Goal: Task Accomplishment & Management: Use online tool/utility

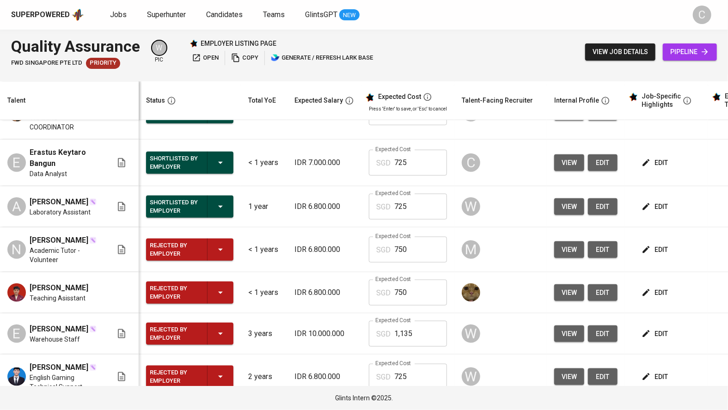
scroll to position [465, 0]
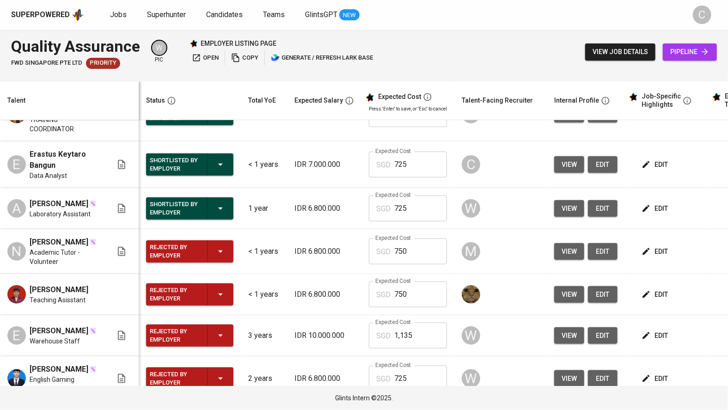
click at [570, 215] on span "view" at bounding box center [569, 209] width 15 height 12
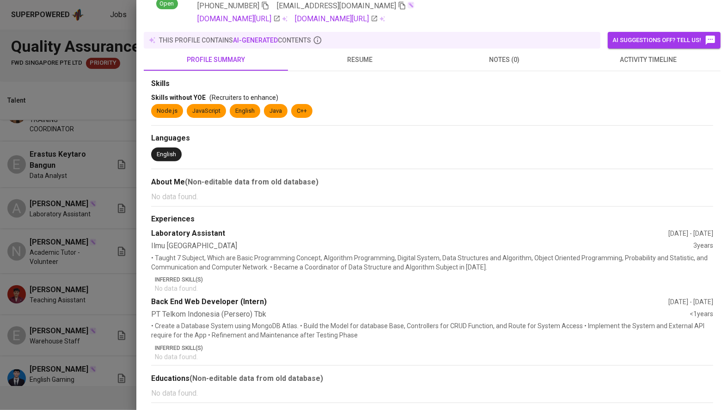
scroll to position [0, 0]
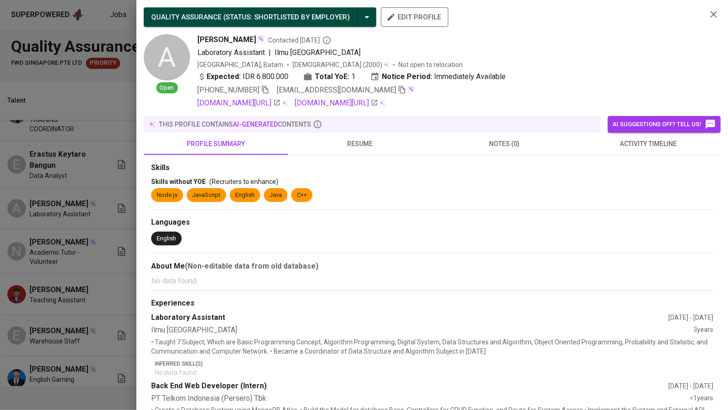
click at [362, 144] on span "resume" at bounding box center [360, 144] width 133 height 12
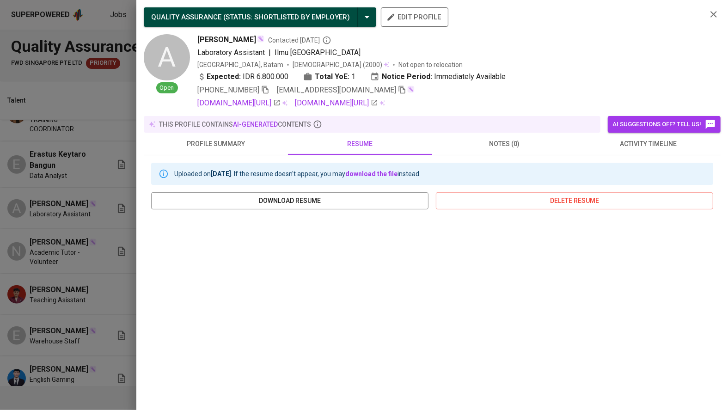
scroll to position [29, 0]
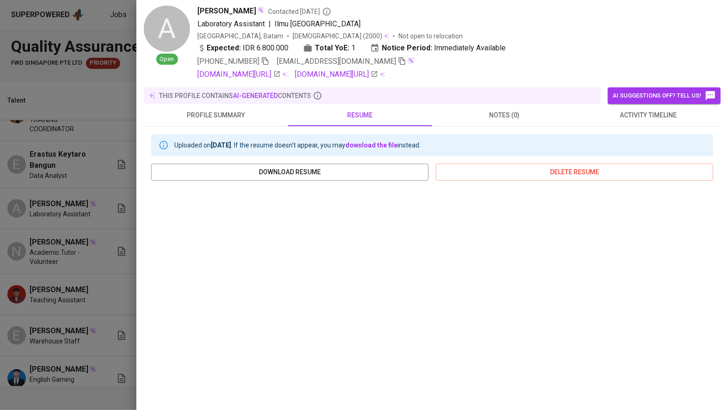
click at [79, 239] on div at bounding box center [364, 205] width 728 height 410
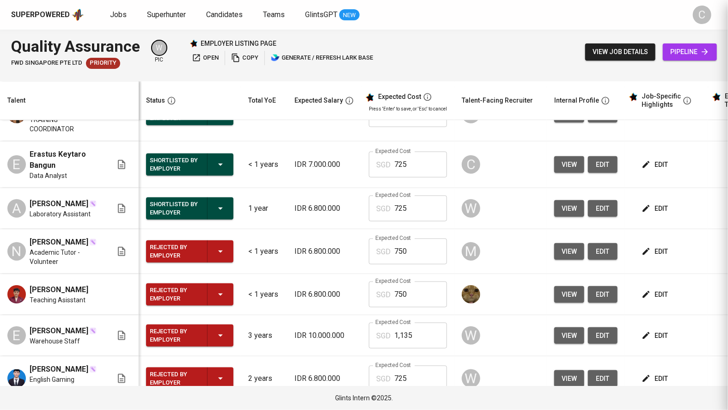
scroll to position [0, 0]
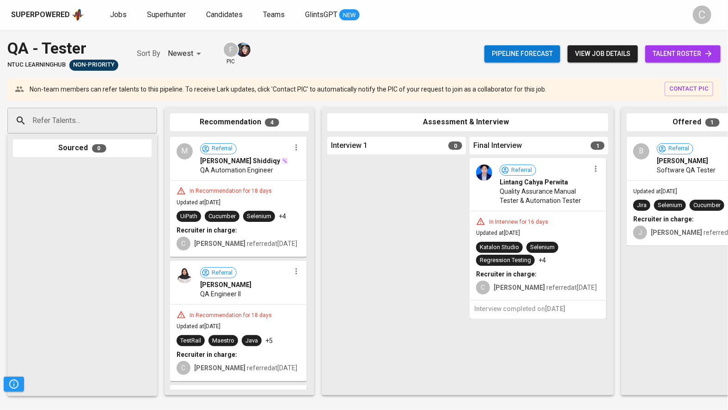
click at [674, 50] on span "talent roster" at bounding box center [683, 54] width 61 height 12
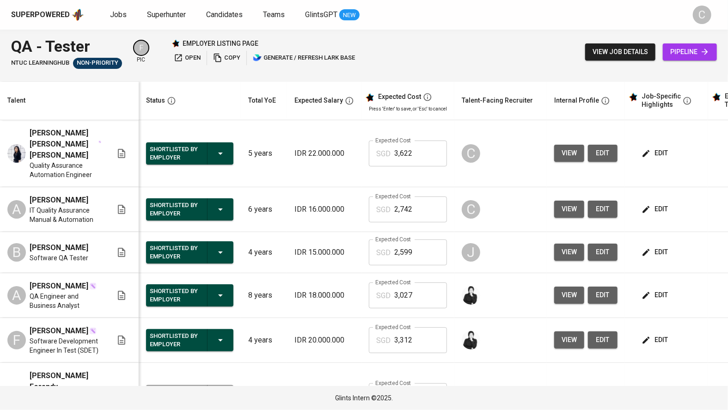
click at [566, 246] on span "view" at bounding box center [569, 252] width 15 height 12
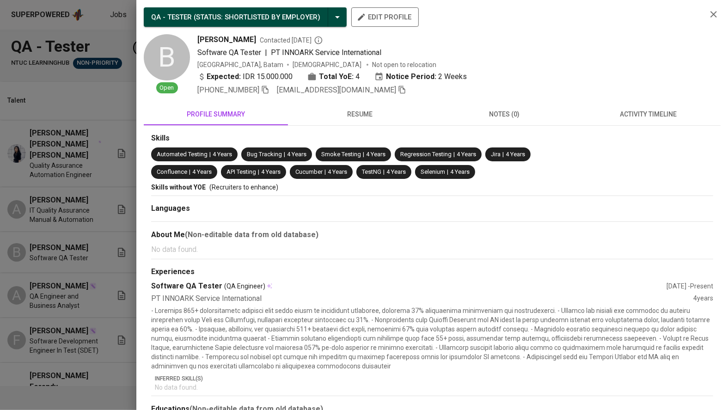
scroll to position [31, 0]
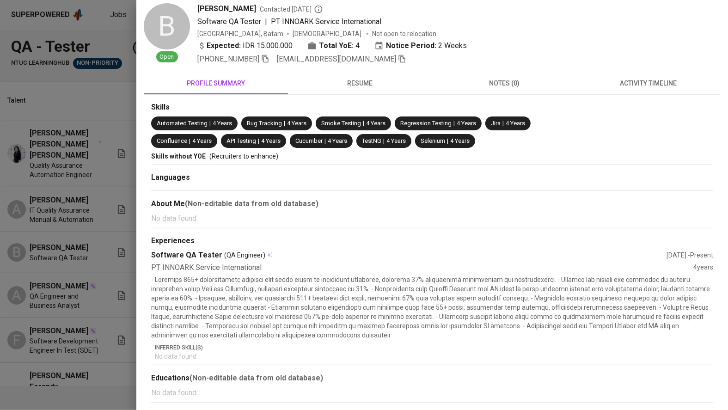
click at [359, 76] on button "resume" at bounding box center [360, 83] width 144 height 22
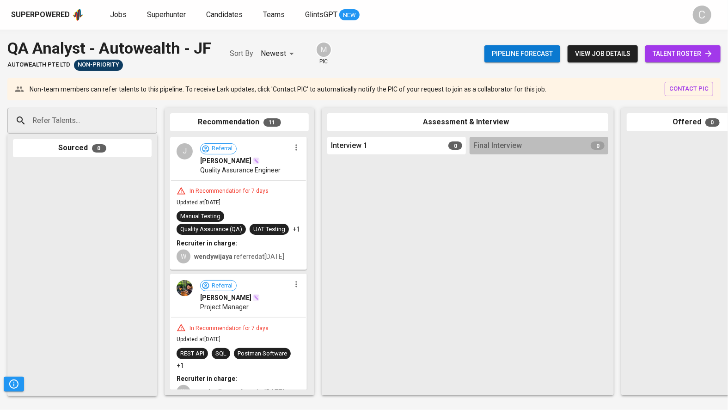
click at [676, 54] on span "talent roster" at bounding box center [683, 54] width 61 height 12
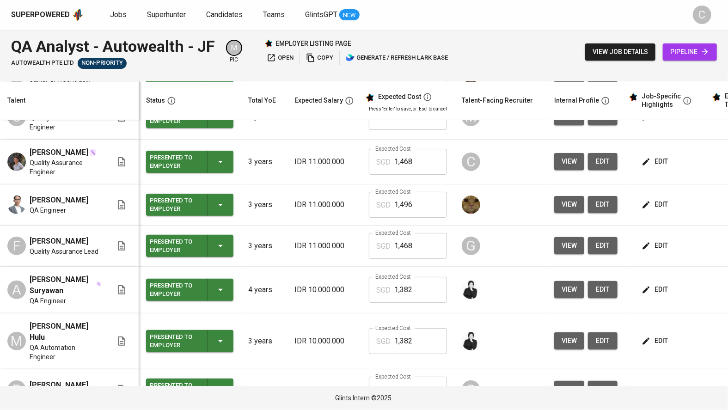
scroll to position [105, 0]
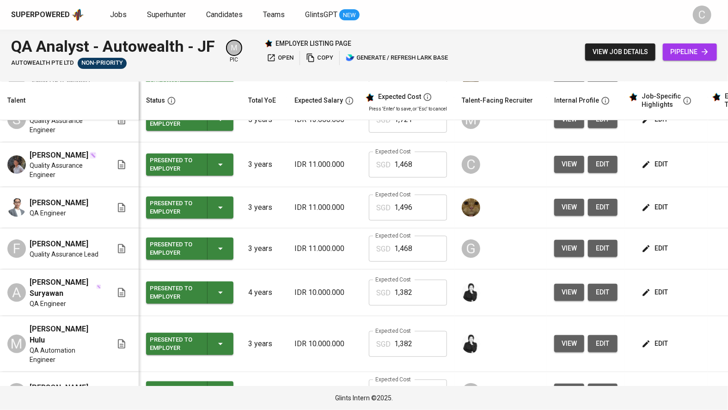
click at [565, 170] on span "view" at bounding box center [569, 165] width 15 height 12
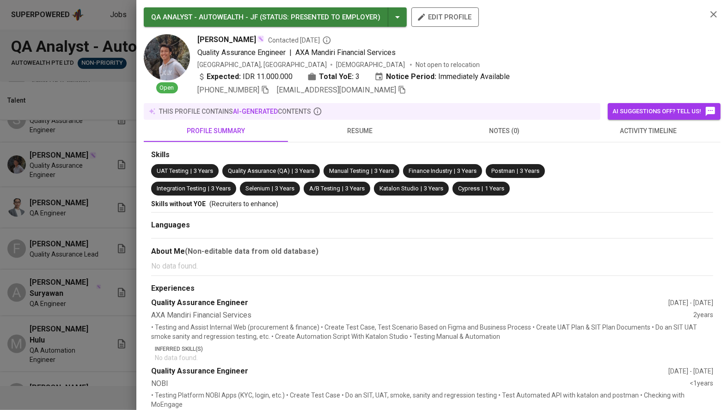
drag, startPoint x: 194, startPoint y: 40, endPoint x: 251, endPoint y: 37, distance: 57.0
click at [251, 37] on div "Open Ikram Ferdinand Contacted 11 days ago Quality Assurance Engineer | AXA Man…" at bounding box center [422, 64] width 556 height 61
copy span "Ikram Ferdinand"
click at [119, 305] on div at bounding box center [364, 205] width 728 height 410
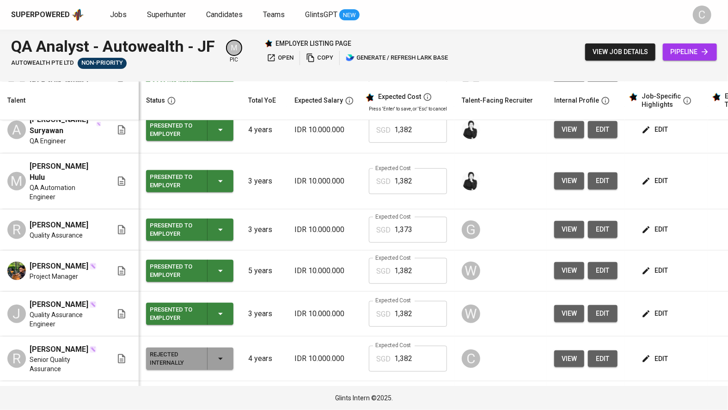
scroll to position [45, 0]
click at [564, 353] on span "view" at bounding box center [569, 359] width 15 height 12
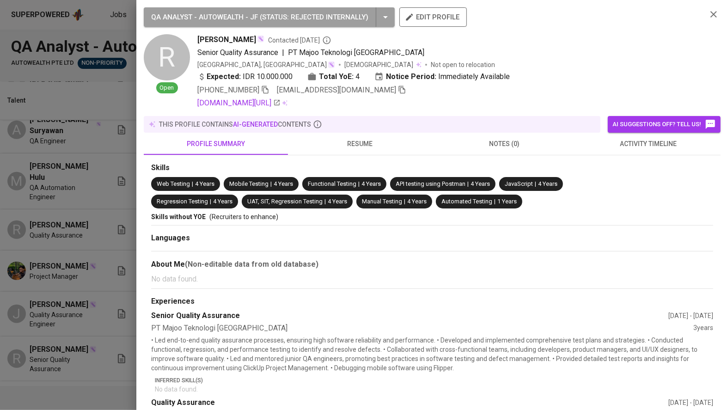
click at [399, 88] on icon "button" at bounding box center [402, 90] width 6 height 8
click at [398, 90] on icon "button" at bounding box center [402, 90] width 8 height 8
drag, startPoint x: 197, startPoint y: 42, endPoint x: 252, endPoint y: 38, distance: 56.1
click at [252, 38] on div "R Open Ryan Ramadhani Contacted 11 days ago Senior Quality Assurance | PT Majoo…" at bounding box center [422, 71] width 556 height 74
copy span "Ryan Ramadhani"
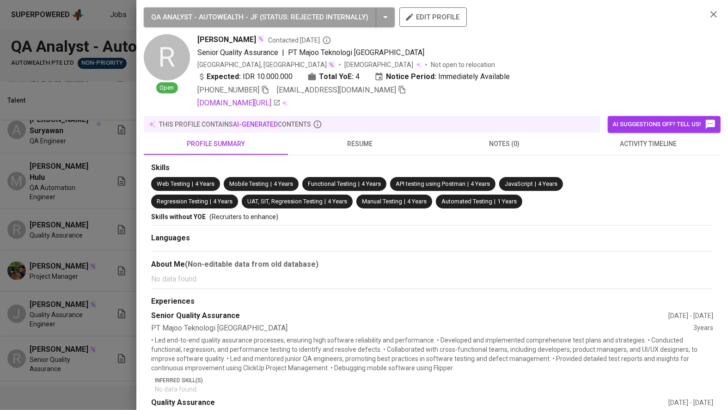
click at [135, 273] on div at bounding box center [364, 205] width 728 height 410
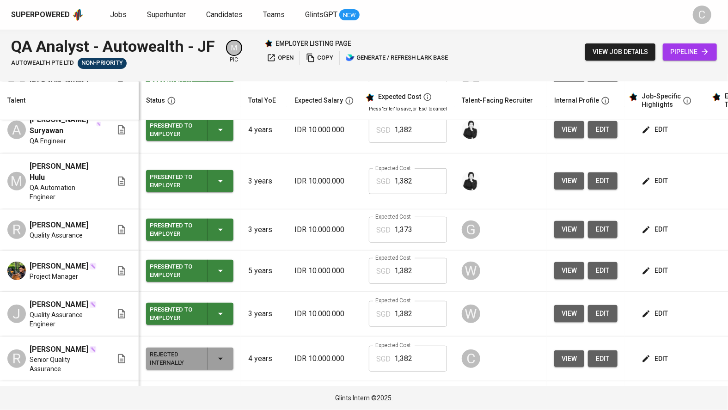
scroll to position [0, 69]
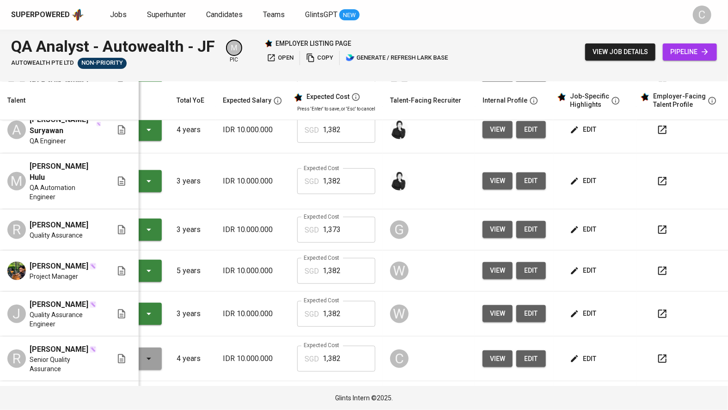
click at [661, 355] on icon "button" at bounding box center [662, 359] width 8 height 8
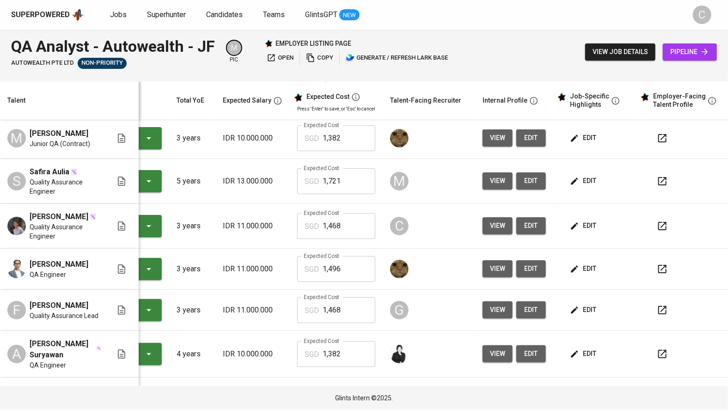
scroll to position [0, 72]
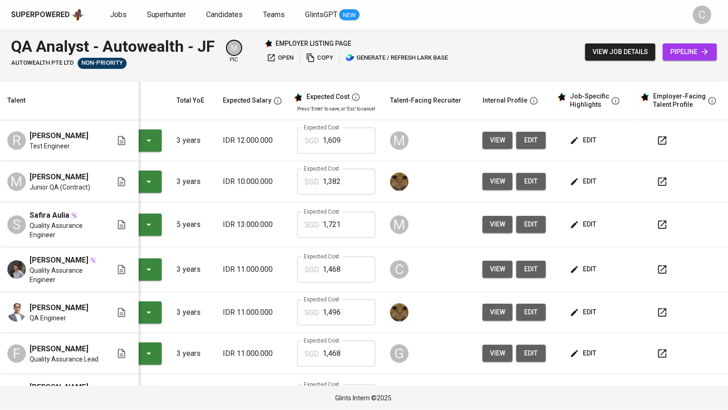
click at [657, 264] on icon "button" at bounding box center [662, 269] width 11 height 11
click at [491, 264] on span "view" at bounding box center [497, 270] width 15 height 12
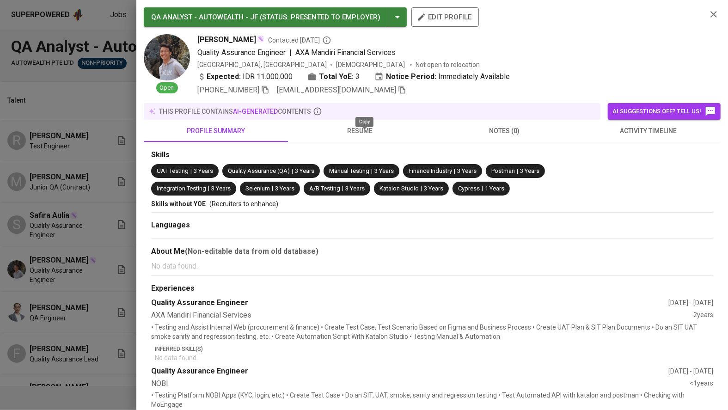
click at [398, 91] on icon "button" at bounding box center [402, 90] width 8 height 8
click at [117, 182] on div at bounding box center [364, 205] width 728 height 410
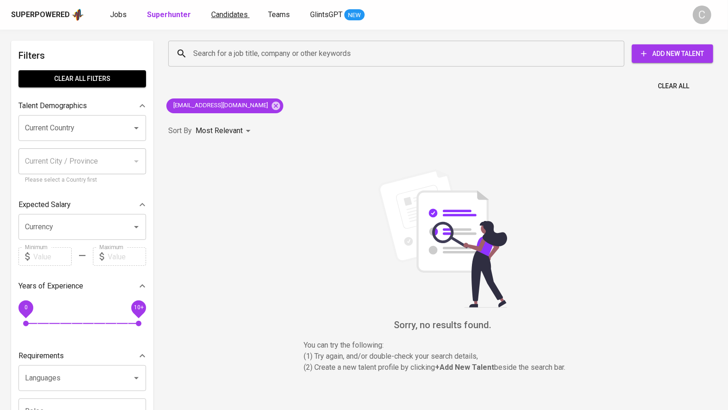
click at [230, 19] on link "Candidates" at bounding box center [230, 15] width 38 height 12
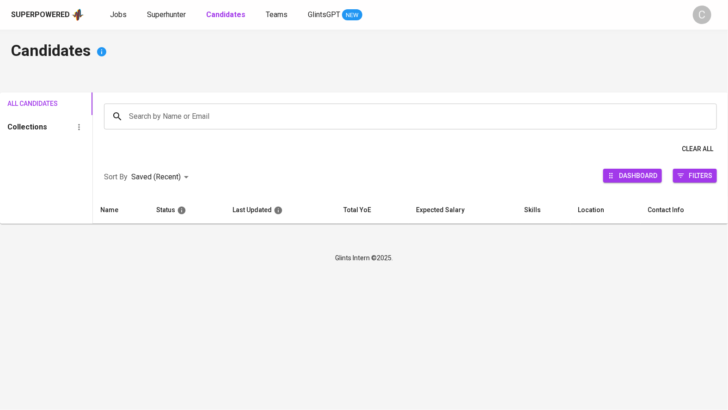
click at [378, 116] on input "Search by Name or Email" at bounding box center [413, 117] width 572 height 18
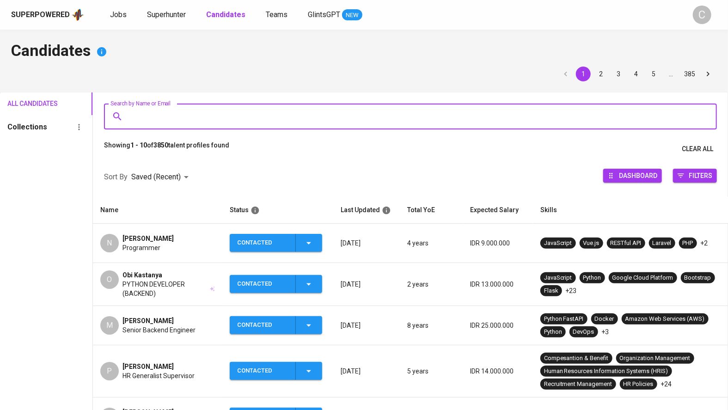
type input "i"
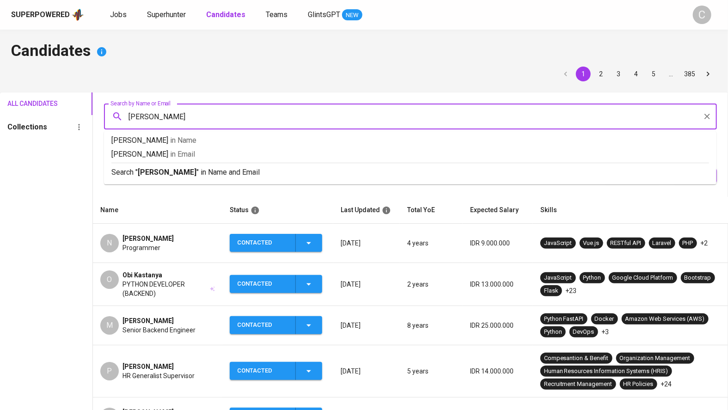
type input "[PERSON_NAME]"
click at [224, 172] on p "Search " [PERSON_NAME] " in Name and Email" at bounding box center [410, 172] width 598 height 11
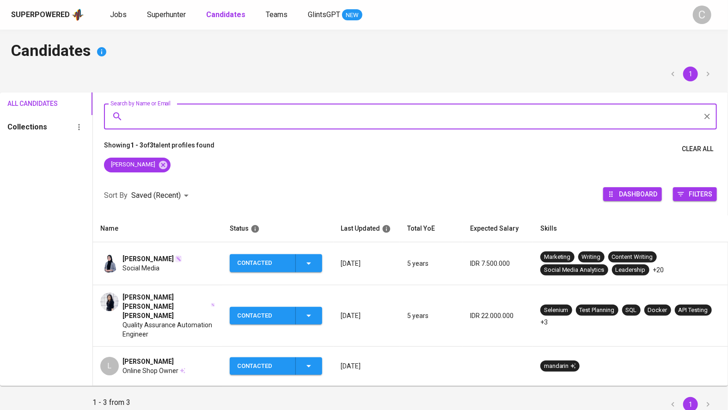
click at [175, 295] on span "Linda Nur Anisa Amalia" at bounding box center [166, 307] width 87 height 28
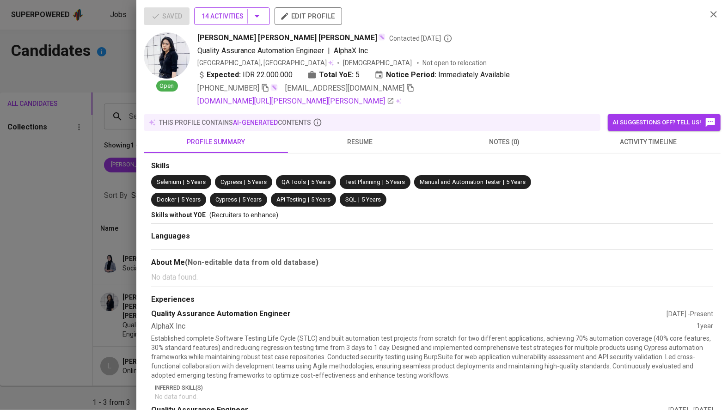
click at [258, 23] on button "14 Activities" at bounding box center [232, 16] width 76 height 18
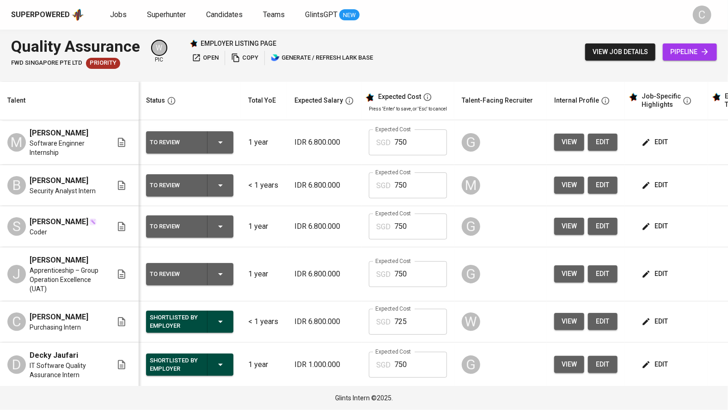
click at [566, 322] on span "view" at bounding box center [569, 322] width 15 height 12
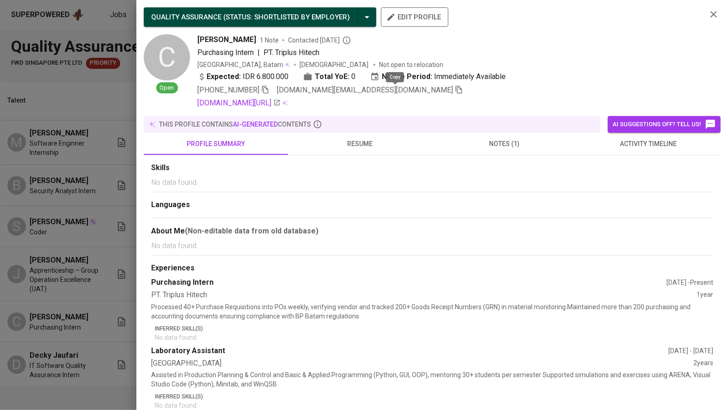
click at [456, 90] on icon "button" at bounding box center [459, 90] width 6 height 8
click at [105, 143] on div at bounding box center [364, 205] width 728 height 410
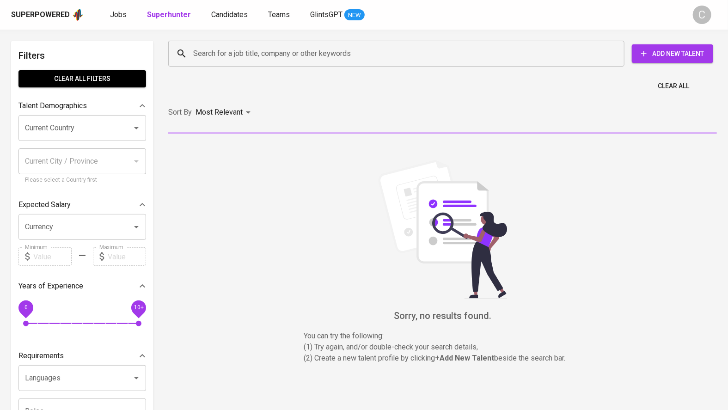
click at [190, 43] on div "Search for a job title, company or other keywords" at bounding box center [396, 54] width 456 height 26
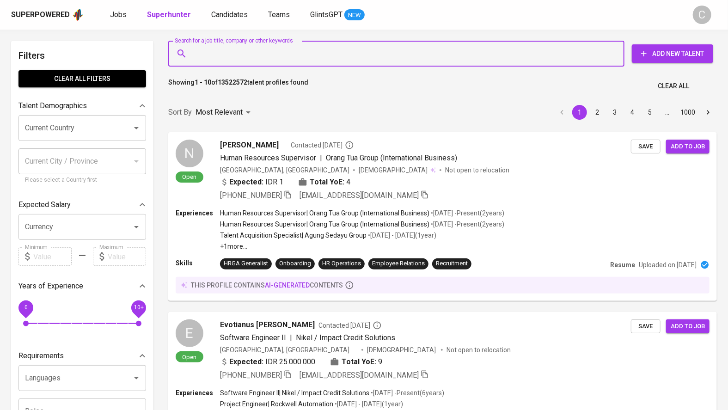
click at [220, 57] on input "Search for a job title, company or other keywords" at bounding box center [399, 54] width 416 height 18
paste input "[DOMAIN_NAME][EMAIL_ADDRESS][DOMAIN_NAME]"
type input "[DOMAIN_NAME][EMAIL_ADDRESS][DOMAIN_NAME]"
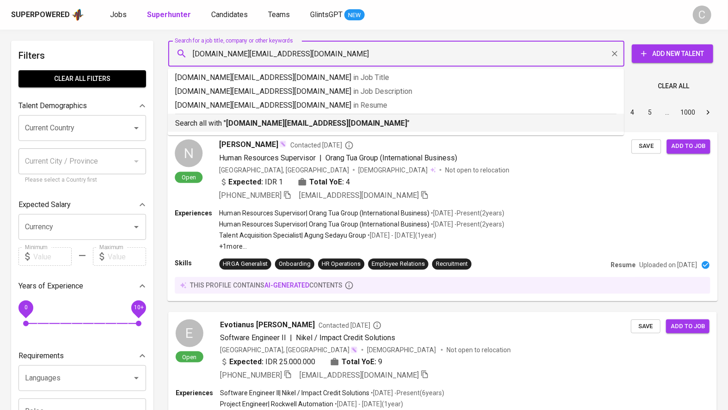
click at [256, 129] on li "Search all with " [DOMAIN_NAME][EMAIL_ADDRESS][DOMAIN_NAME] "" at bounding box center [396, 123] width 456 height 18
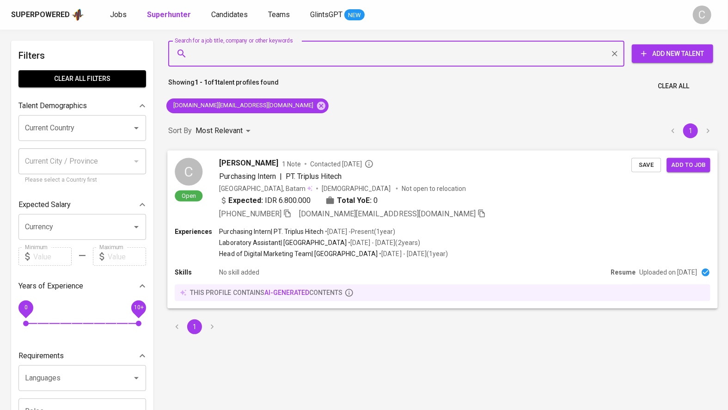
click at [539, 204] on div "Expected: IDR 6.800.000 Total YoE: 0" at bounding box center [426, 201] width 412 height 13
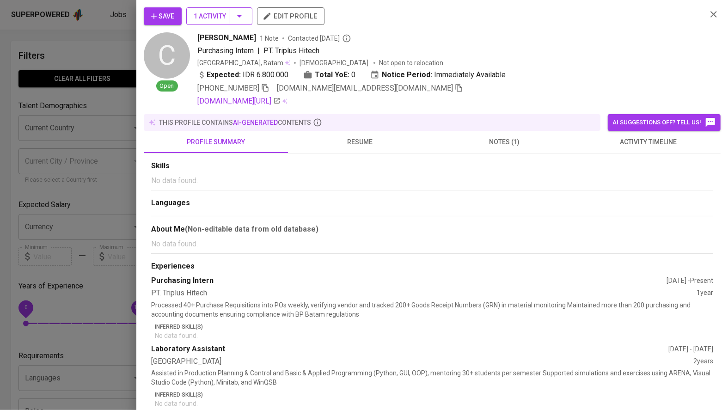
click at [226, 21] on span "1 Activity" at bounding box center [219, 17] width 51 height 12
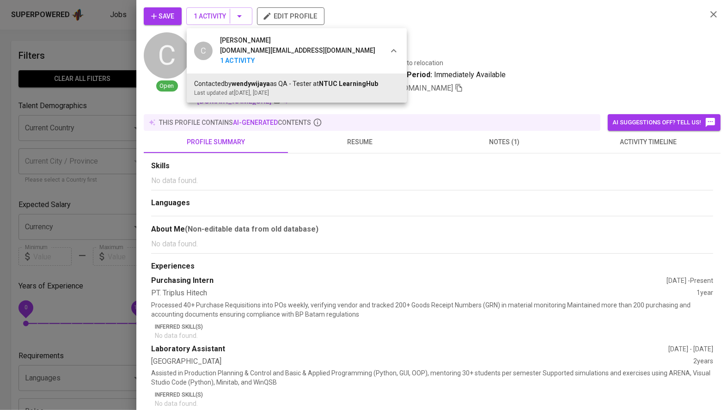
click at [370, 229] on div at bounding box center [364, 205] width 728 height 410
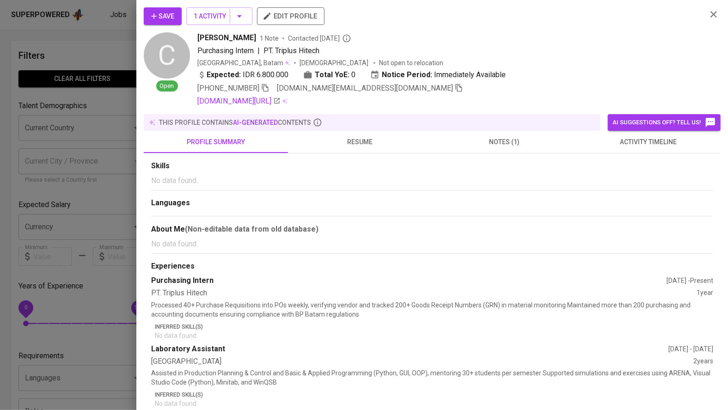
click at [519, 135] on button "notes (1)" at bounding box center [504, 142] width 144 height 22
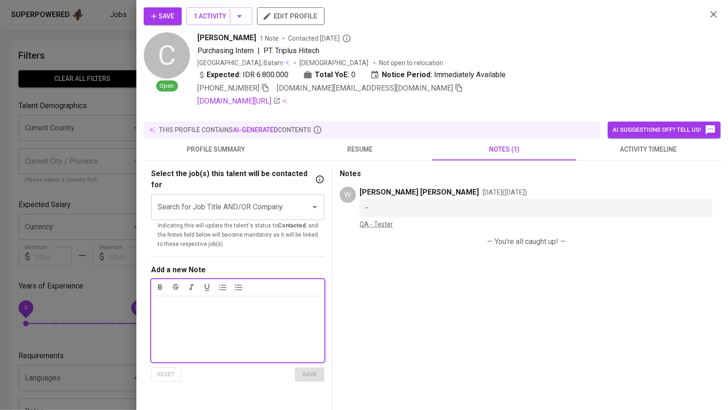
click at [216, 147] on span "profile summary" at bounding box center [215, 150] width 133 height 12
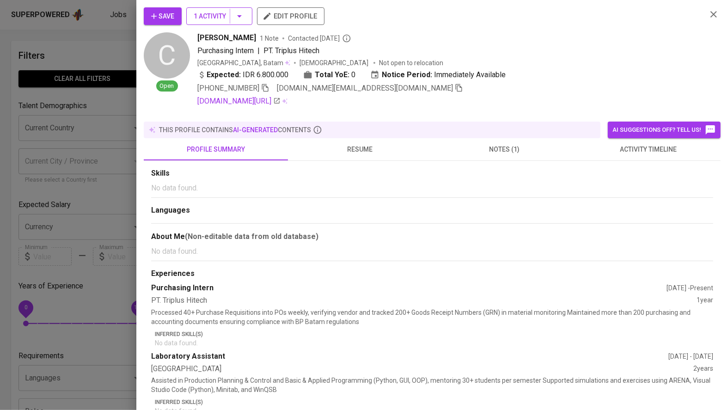
click at [240, 20] on icon "button" at bounding box center [239, 16] width 11 height 11
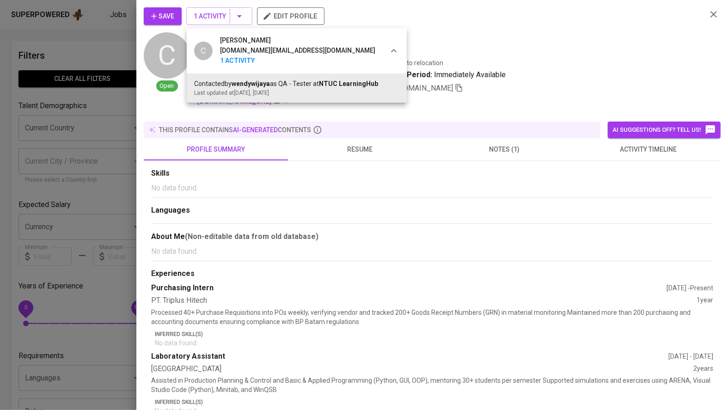
click at [365, 139] on div at bounding box center [364, 205] width 728 height 410
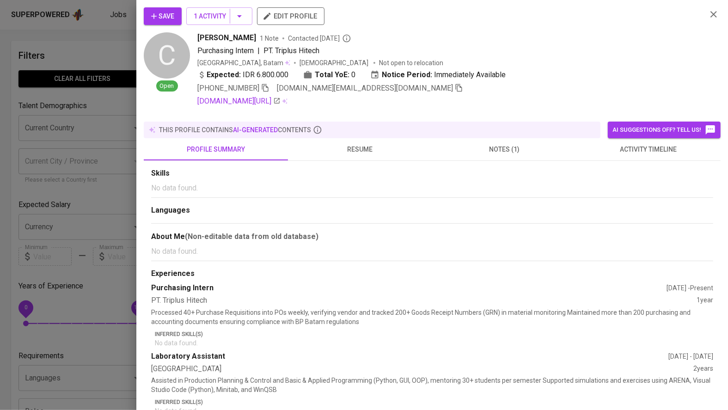
click at [362, 144] on span "resume" at bounding box center [360, 150] width 133 height 12
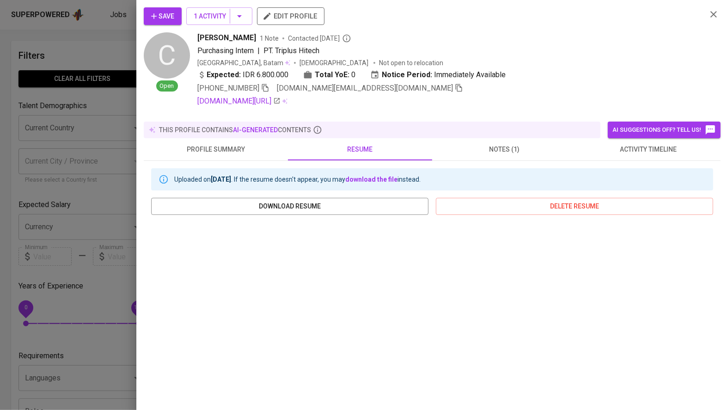
scroll to position [96, 0]
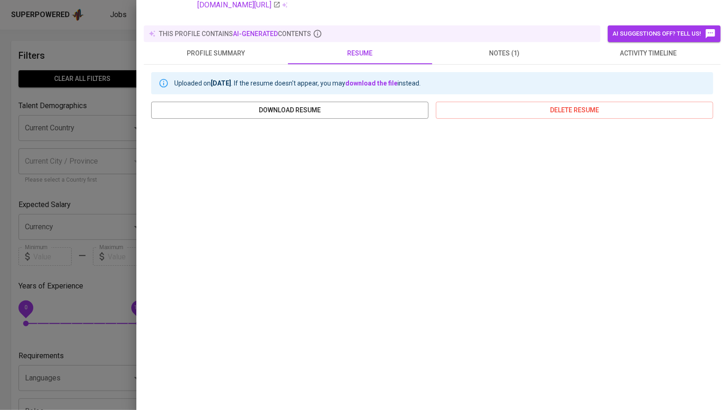
click at [72, 211] on div at bounding box center [364, 205] width 728 height 410
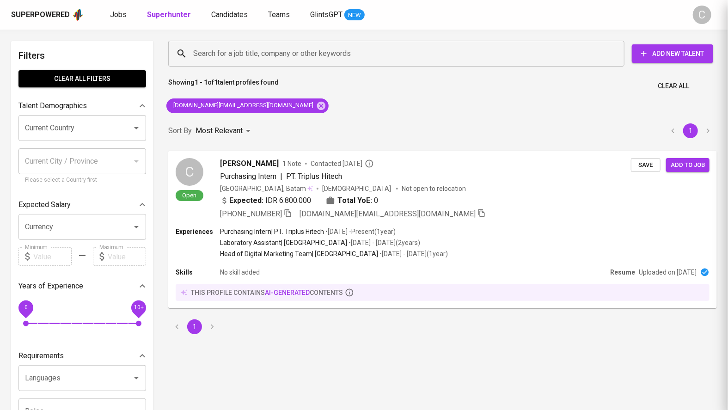
scroll to position [0, 0]
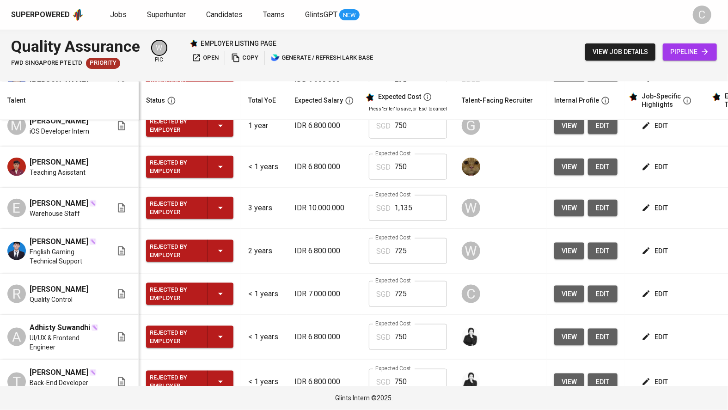
scroll to position [603, 0]
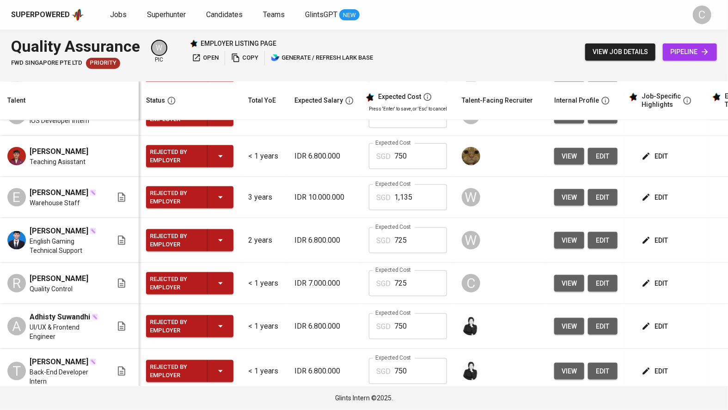
click at [567, 289] on span "view" at bounding box center [569, 284] width 15 height 12
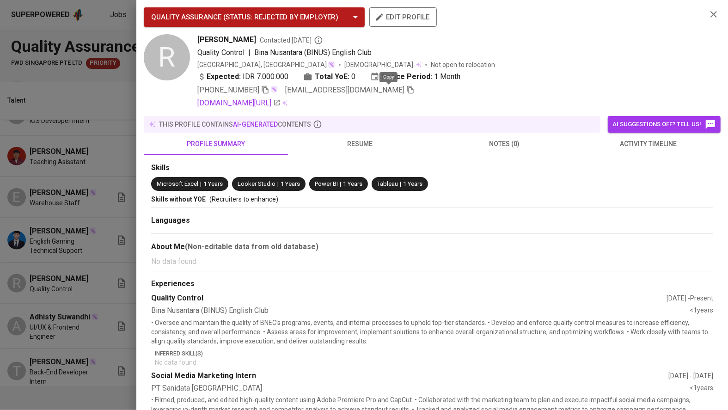
click at [407, 88] on icon "button" at bounding box center [410, 90] width 6 height 8
click at [104, 185] on div at bounding box center [364, 205] width 728 height 410
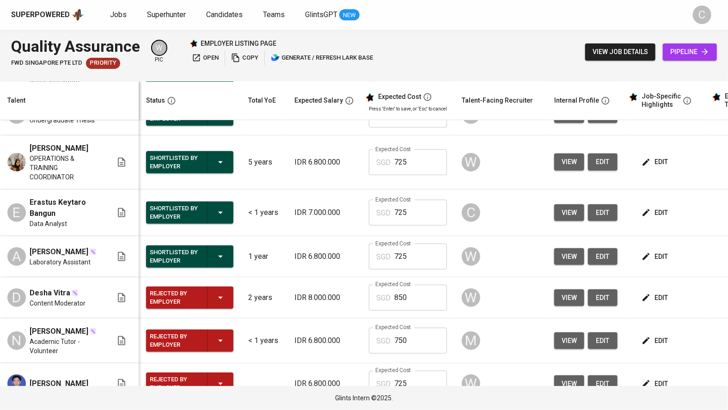
scroll to position [292, 0]
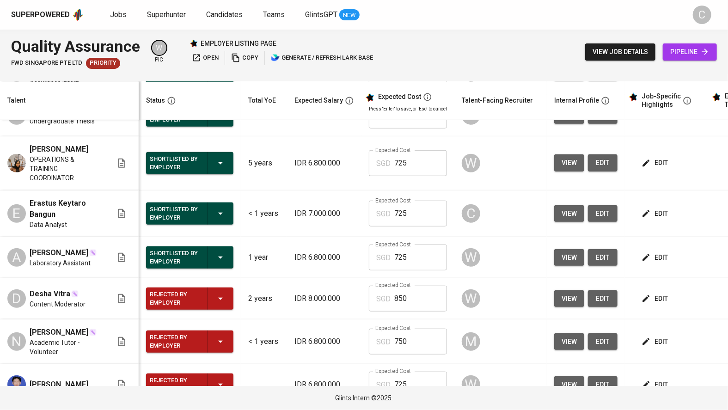
click at [576, 206] on button "view" at bounding box center [569, 213] width 30 height 17
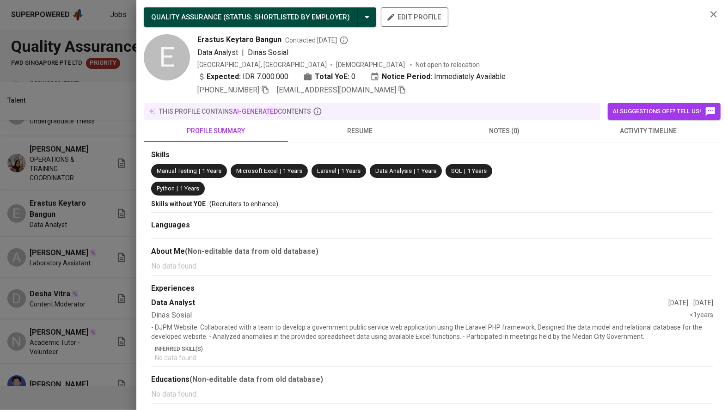
click at [399, 89] on icon "button" at bounding box center [402, 90] width 6 height 8
click at [48, 215] on div at bounding box center [364, 205] width 728 height 410
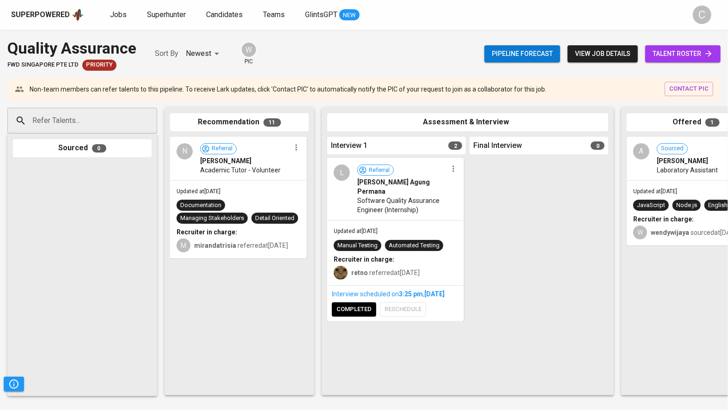
click at [57, 119] on input "Refer Talents..." at bounding box center [78, 121] width 97 height 18
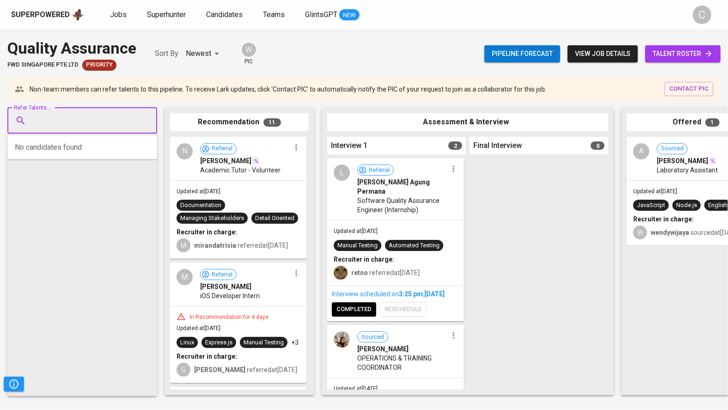
paste input "[EMAIL_ADDRESS][DOMAIN_NAME]"
type input "[EMAIL_ADDRESS][DOMAIN_NAME]"
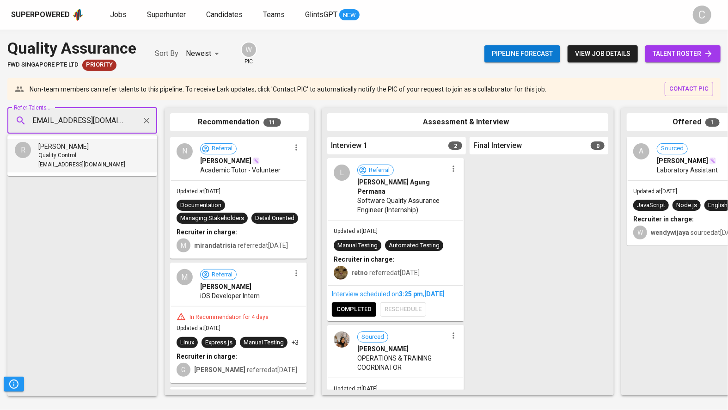
click at [61, 156] on span "Quality Control" at bounding box center [57, 155] width 38 height 9
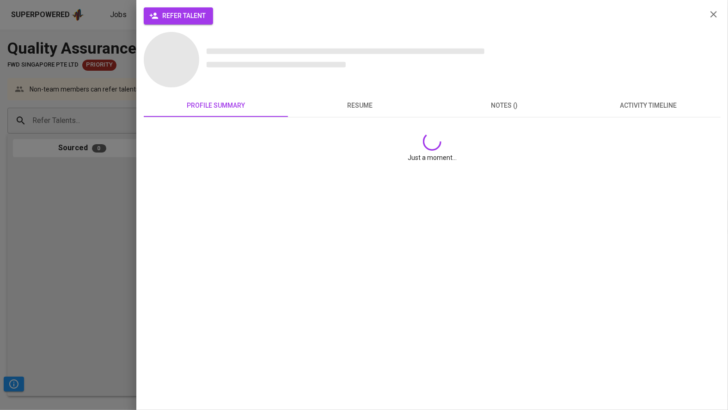
scroll to position [0, 0]
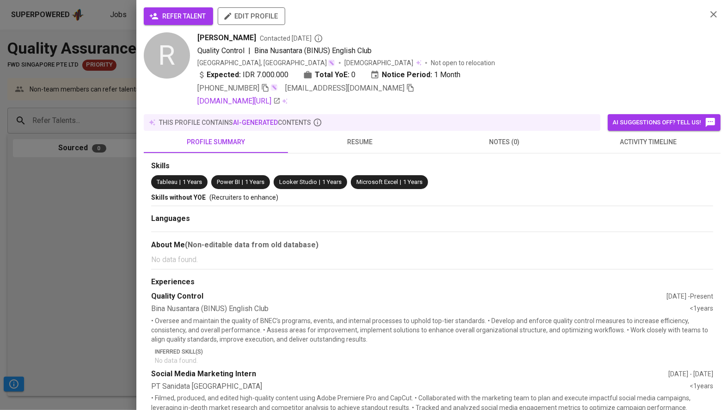
click at [170, 10] on button "refer talent" at bounding box center [178, 16] width 69 height 18
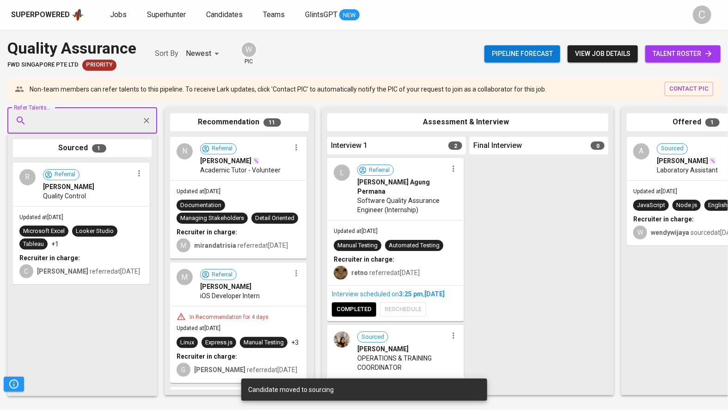
paste input "erastusbangun@gmail.com"
type input "erastusbangun@gmail.com"
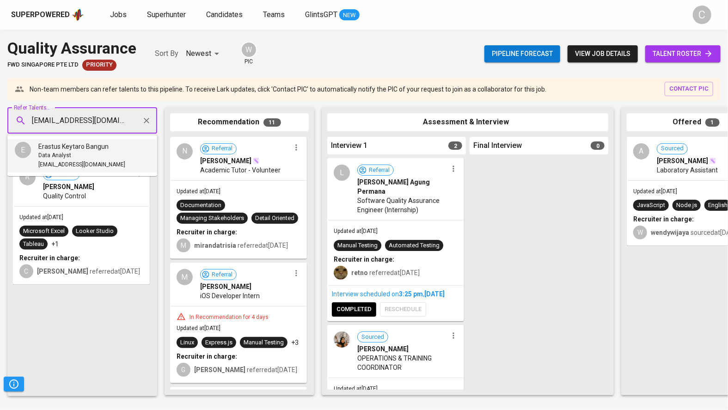
click at [77, 149] on span "Erastus Keytaro Bangun" at bounding box center [73, 146] width 70 height 9
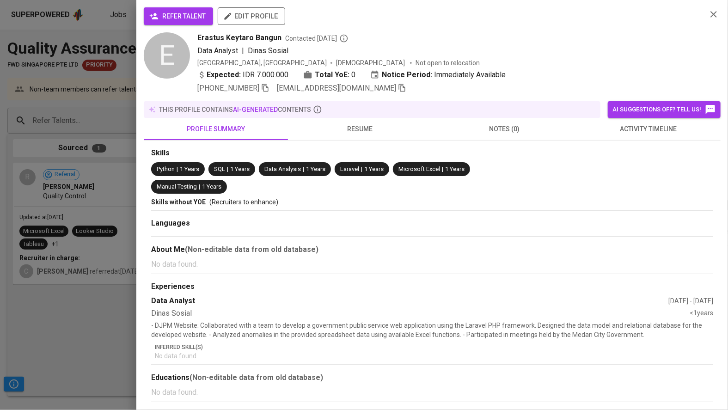
click at [180, 18] on span "refer talent" at bounding box center [178, 17] width 55 height 12
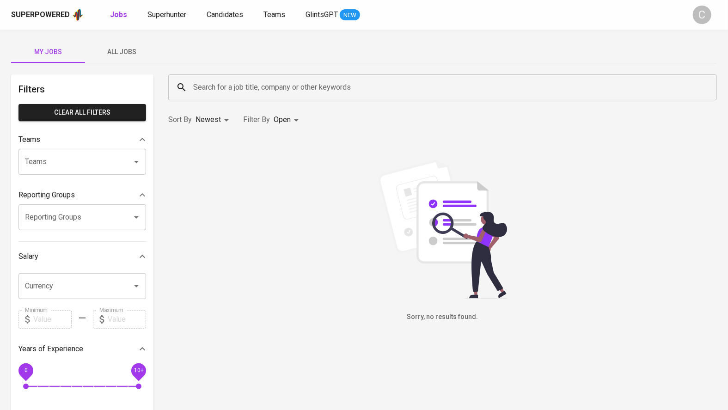
click at [122, 50] on span "All Jobs" at bounding box center [122, 52] width 63 height 12
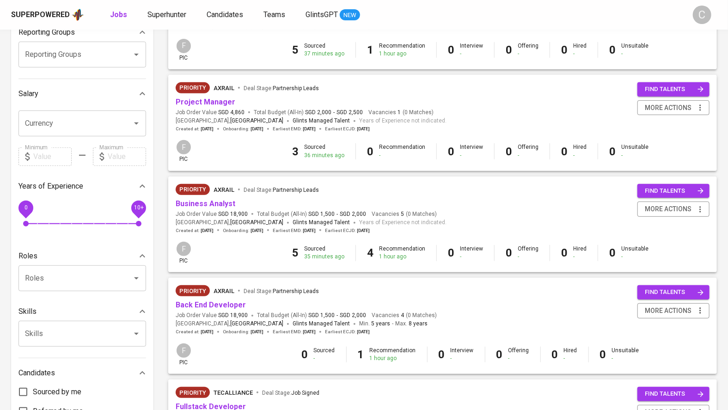
scroll to position [163, 0]
click at [198, 302] on link "Back End Developer" at bounding box center [211, 305] width 70 height 9
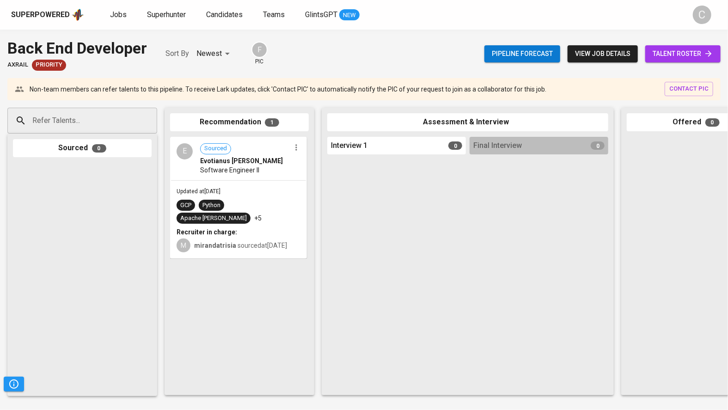
click at [104, 120] on input "Refer Talents..." at bounding box center [78, 121] width 97 height 18
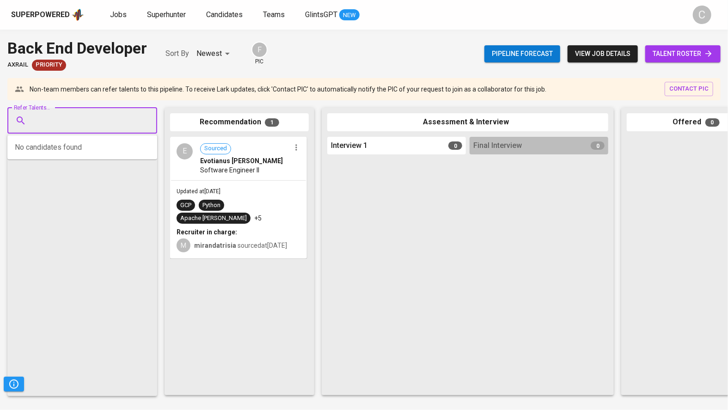
paste input "obikastanya@gmail.com"
type input "obikastanya@gmail.com"
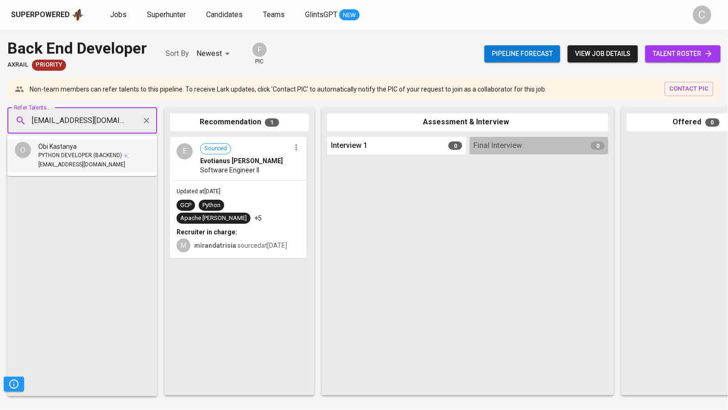
click at [78, 148] on div "Obi Kastanya" at bounding box center [83, 146] width 91 height 9
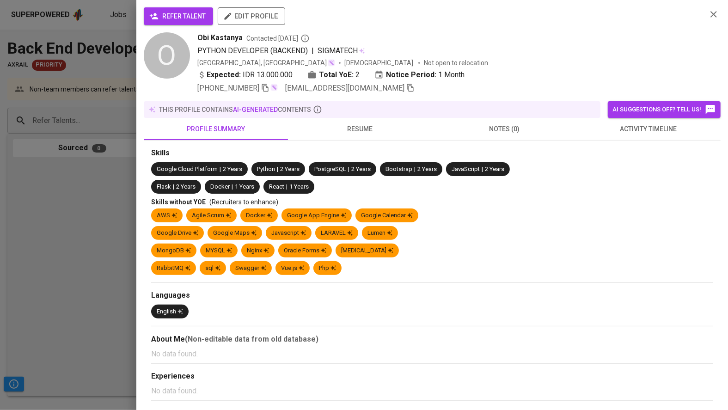
click at [169, 11] on span "refer talent" at bounding box center [178, 17] width 55 height 12
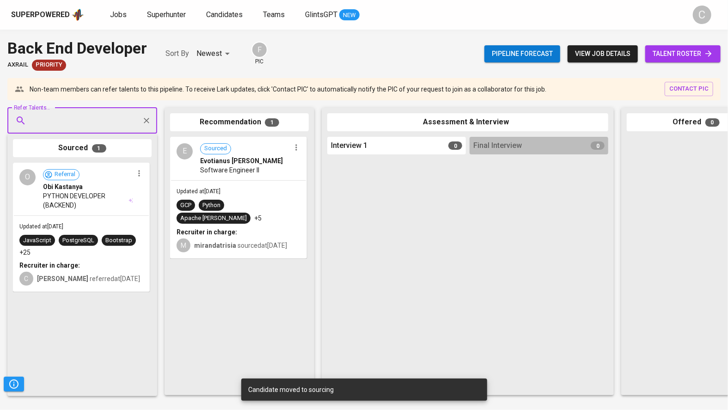
paste input "rizalubuntuuser@gmail.com"
type input "rizalubuntuuser@gmail.com"
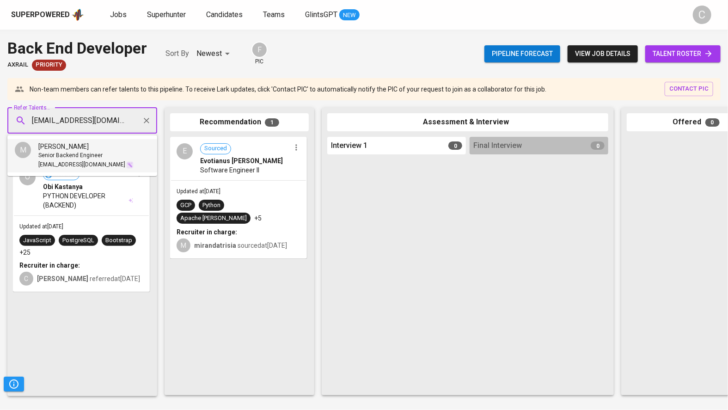
click at [50, 153] on span "Senior Backend Engineer" at bounding box center [70, 155] width 64 height 9
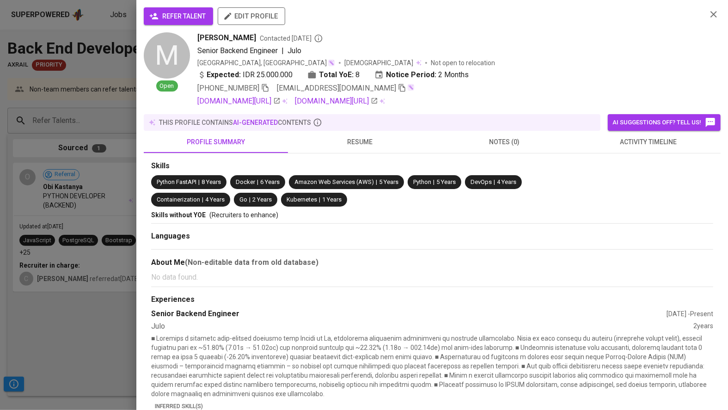
click at [182, 18] on span "refer talent" at bounding box center [178, 17] width 55 height 12
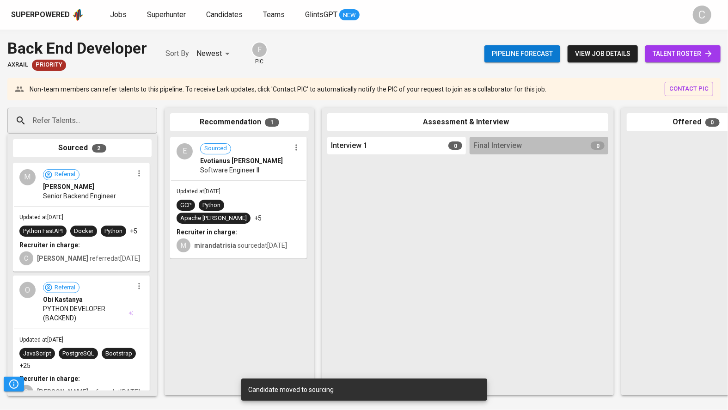
click at [51, 232] on div "Python FastAPI" at bounding box center [43, 231] width 40 height 9
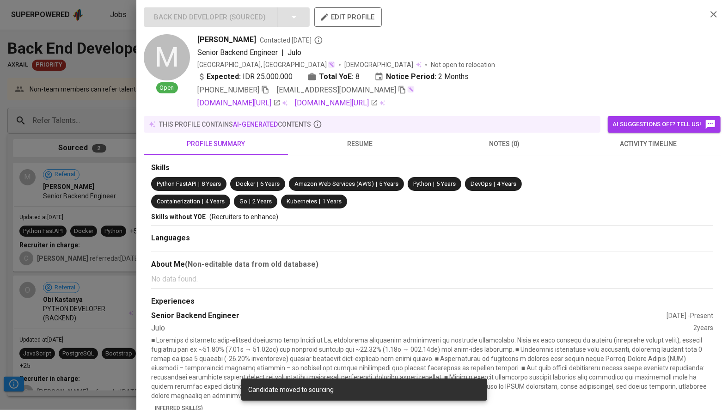
click at [66, 204] on div at bounding box center [364, 205] width 728 height 410
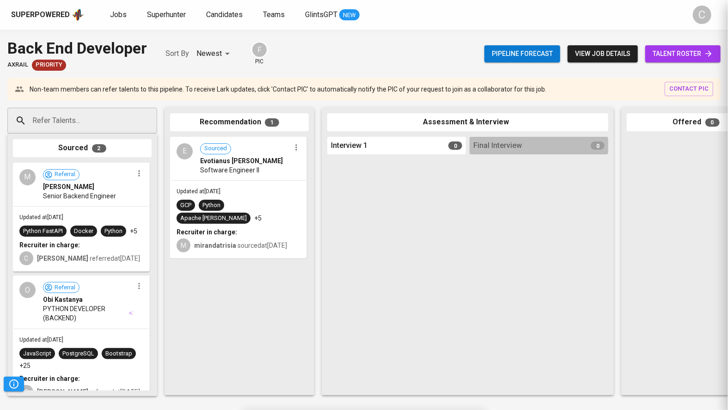
scroll to position [26, 0]
click at [19, 289] on div "O Referral Obi Kastanya PYTHON DEVELOPER (BACKEND)" at bounding box center [81, 302] width 135 height 52
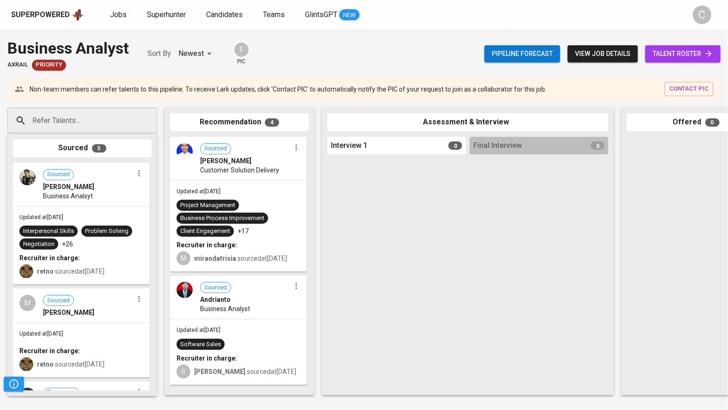
click at [78, 112] on input "Refer Talents..." at bounding box center [78, 121] width 97 height 18
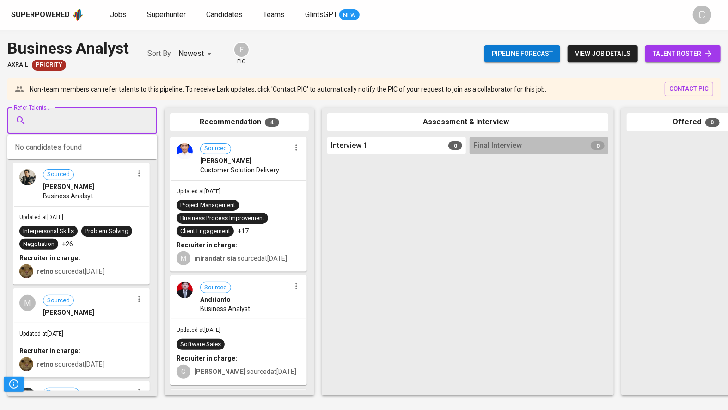
paste input "naufalhisyamff@gmail.com"
type input "naufalhisyamff@gmail.com"
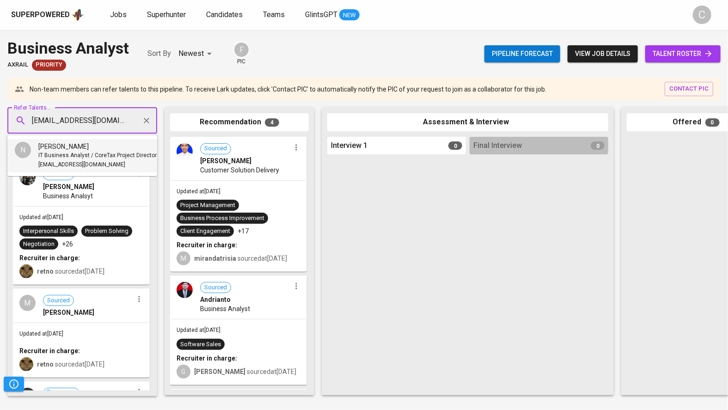
click at [73, 154] on span "IT Business Analyst / CoreTax Project Directorate General Taxation" at bounding box center [123, 155] width 171 height 9
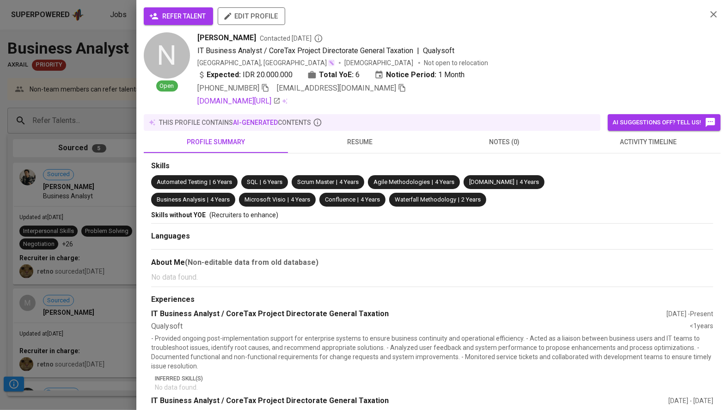
click at [196, 12] on span "refer talent" at bounding box center [178, 17] width 55 height 12
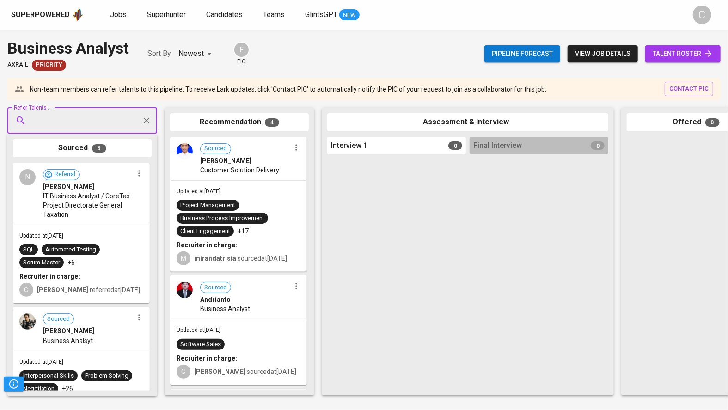
click at [55, 122] on input "Refer Talents..." at bounding box center [78, 121] width 97 height 18
paste input "jjehansyah@gmail.com"
type input "jjehansyah@gmail.com"
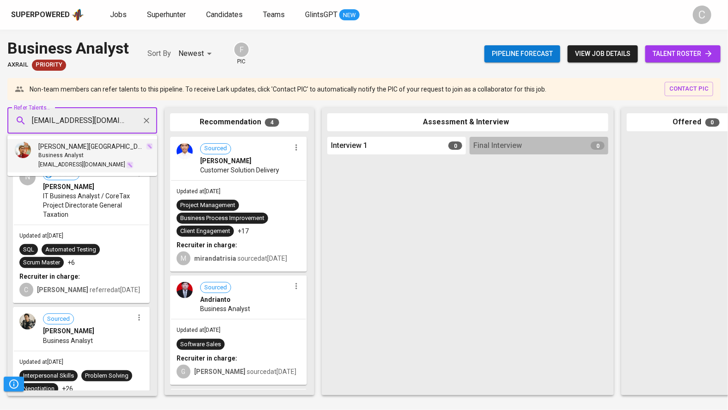
click at [61, 153] on span "Business Analyst" at bounding box center [60, 155] width 45 height 9
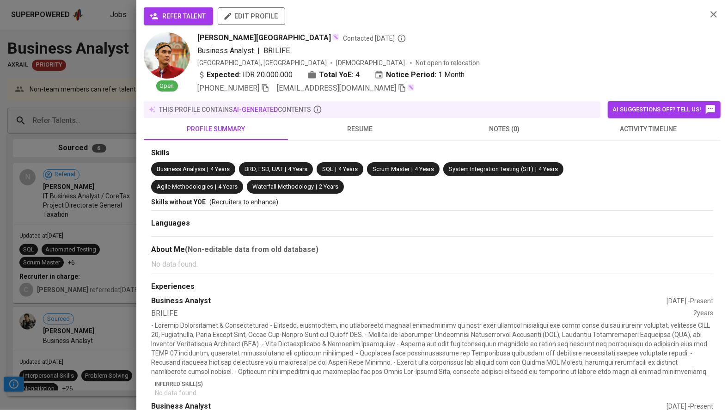
click at [174, 18] on span "refer talent" at bounding box center [178, 17] width 55 height 12
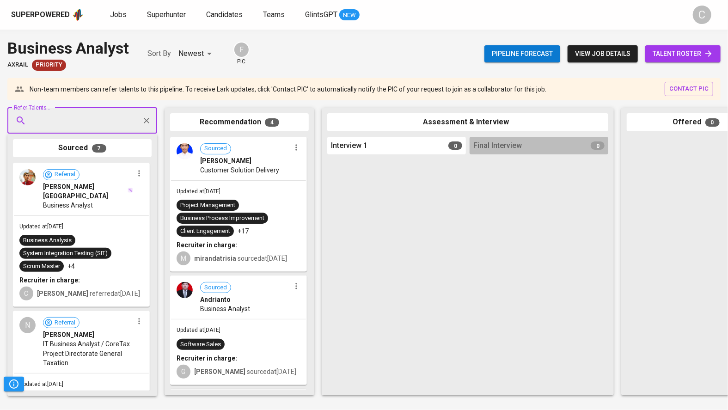
click at [72, 114] on input "Refer Talents..." at bounding box center [78, 121] width 97 height 18
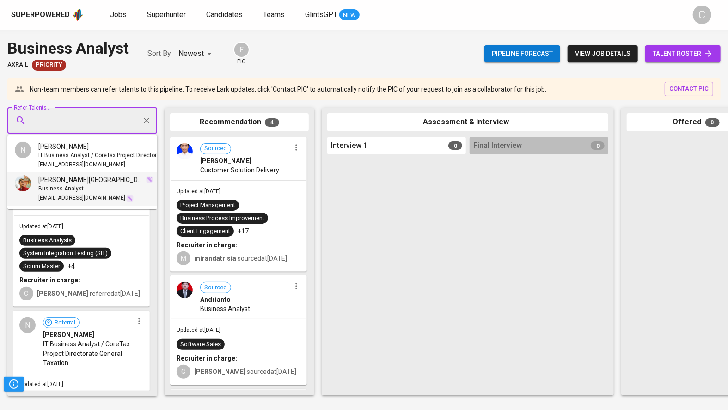
paste input "David Raharja"
type input "David Raharja"
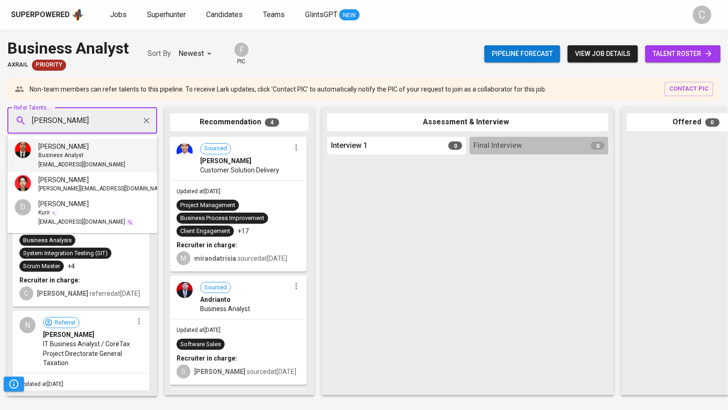
click at [102, 156] on li "David Raharja Business Analyst d.raharjaa@gmail.com" at bounding box center [82, 155] width 150 height 33
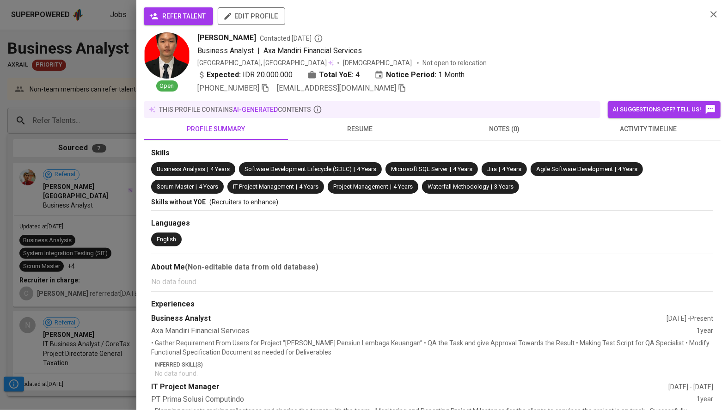
click at [184, 14] on span "refer talent" at bounding box center [178, 17] width 55 height 12
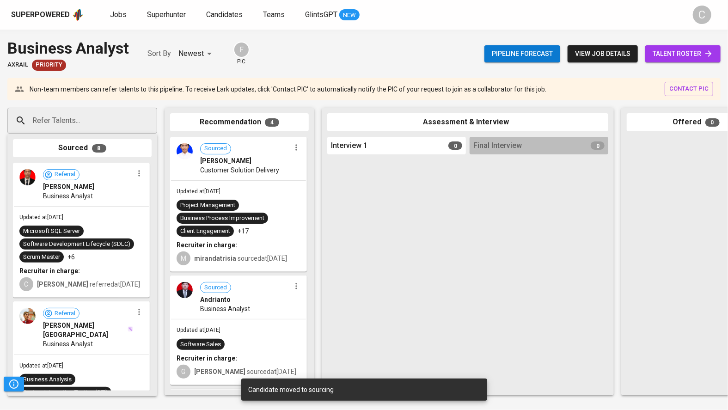
click at [12, 258] on div "Sourced 8 Referral David Raharja Business Analyst Updated at Oct 03, 2025 Micro…" at bounding box center [82, 265] width 150 height 263
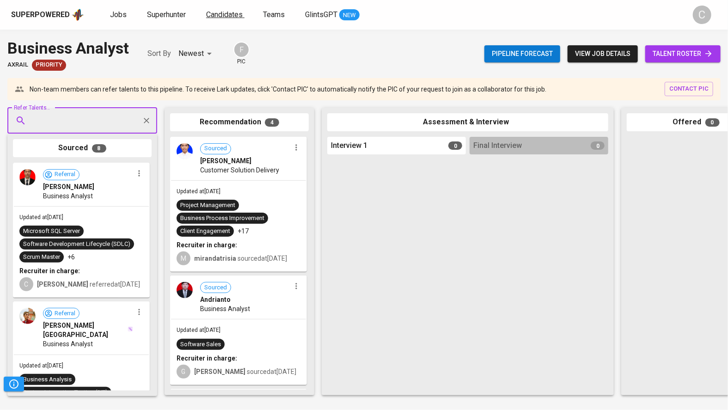
click at [227, 13] on span "Candidates" at bounding box center [224, 14] width 37 height 9
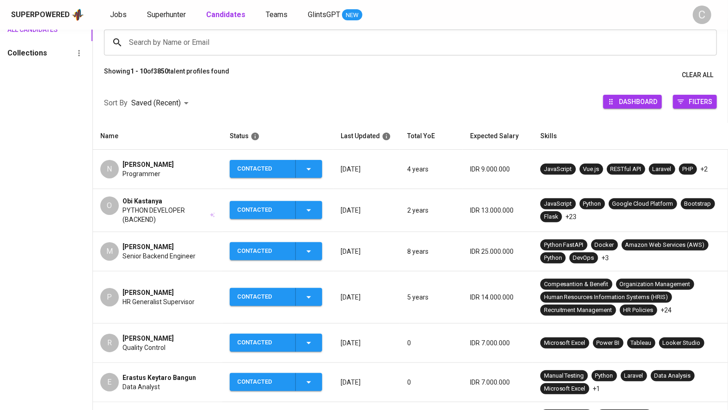
scroll to position [76, 0]
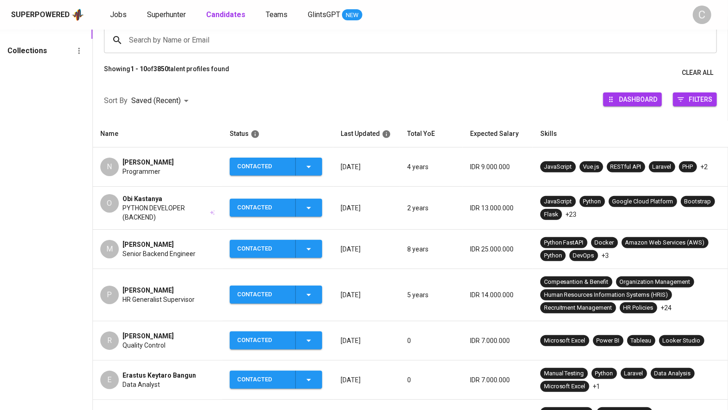
click at [181, 204] on span "PYTHON DEVELOPER (BACKEND)" at bounding box center [166, 212] width 86 height 18
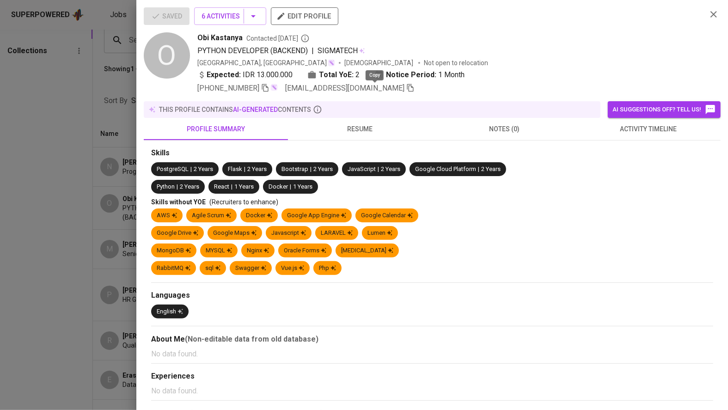
click at [406, 89] on icon "button" at bounding box center [410, 88] width 8 height 8
click at [122, 215] on div at bounding box center [364, 205] width 728 height 410
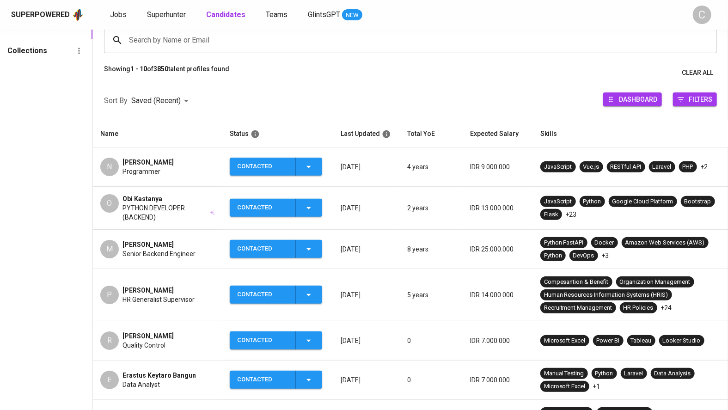
click at [318, 251] on span "Contacted" at bounding box center [275, 249] width 85 height 18
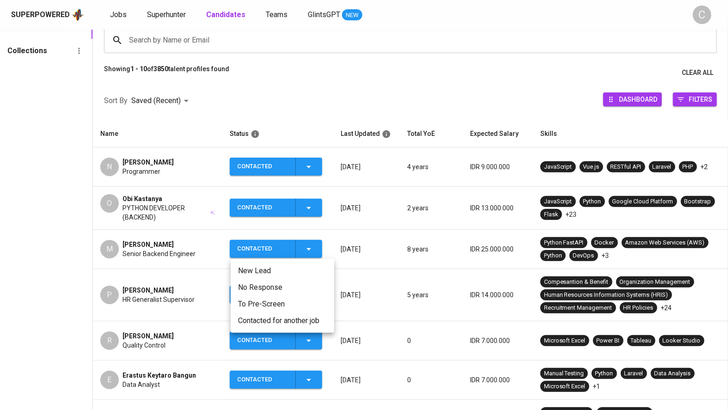
click at [190, 268] on div at bounding box center [364, 205] width 728 height 410
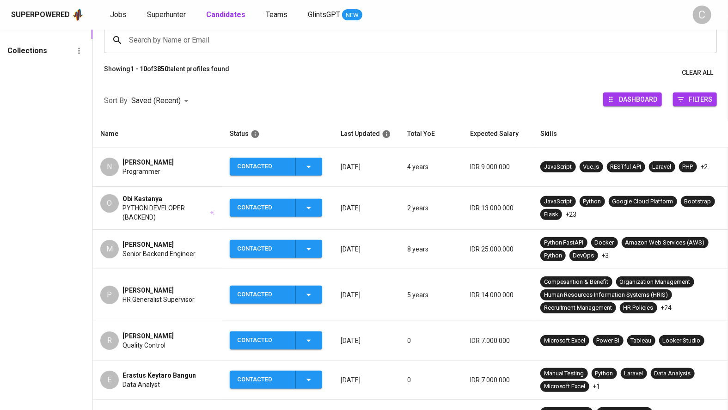
click at [186, 263] on td "M Muhammad Rizal Senior Backend Engineer" at bounding box center [157, 249] width 129 height 39
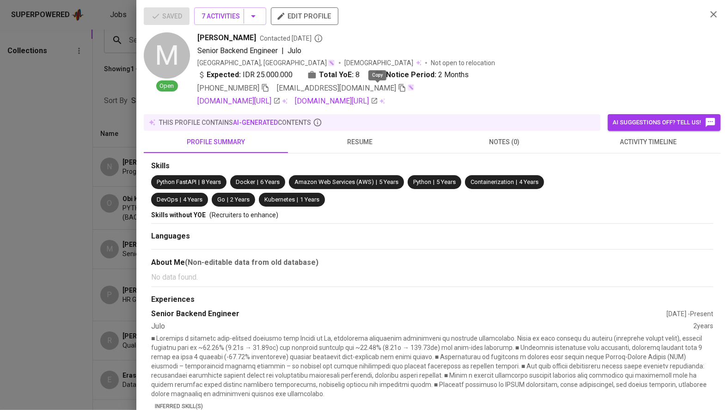
click at [398, 89] on icon "button" at bounding box center [402, 88] width 8 height 8
click at [94, 272] on div at bounding box center [364, 205] width 728 height 410
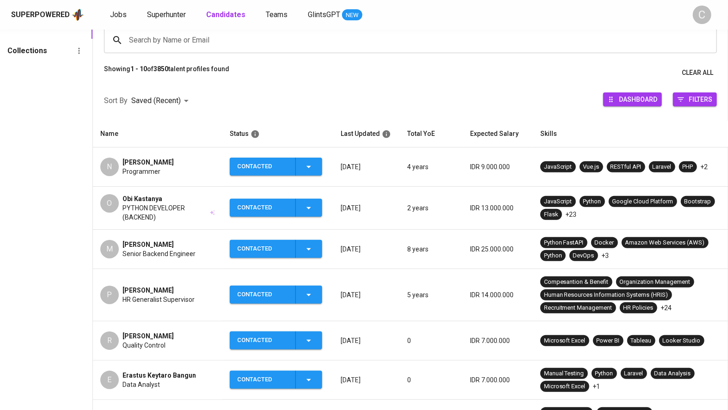
click at [162, 286] on span "Putra Surya Bhuwana Widjoyo" at bounding box center [148, 290] width 51 height 9
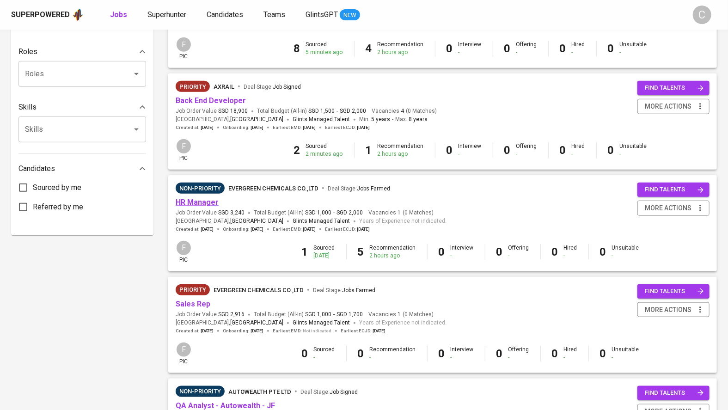
scroll to position [367, 0]
click at [190, 200] on link "HR Manager" at bounding box center [197, 202] width 43 height 9
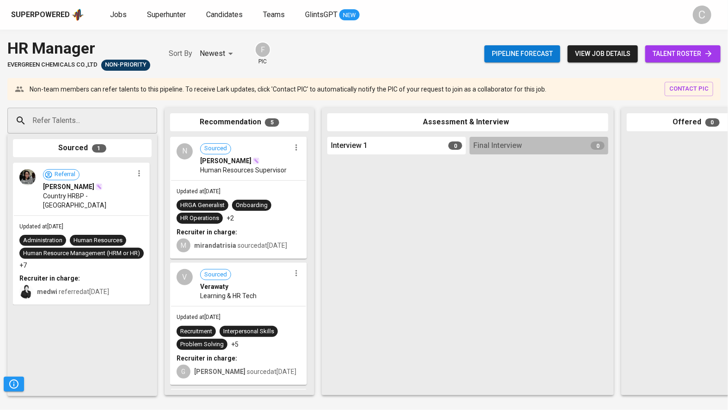
click at [90, 123] on input "Refer Talents..." at bounding box center [78, 121] width 97 height 18
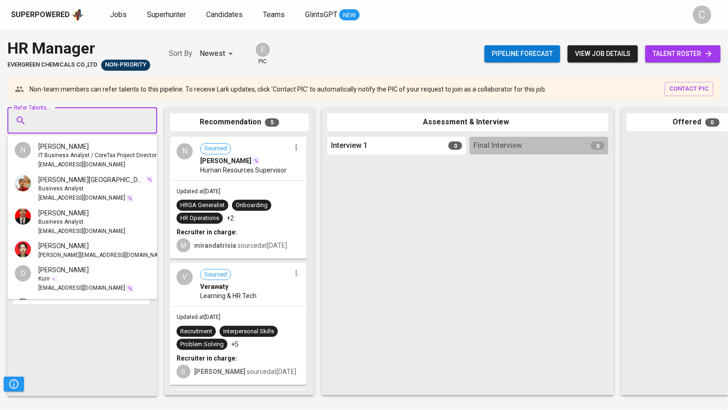
paste input "[EMAIL_ADDRESS][DOMAIN_NAME]"
type input "[EMAIL_ADDRESS][DOMAIN_NAME]"
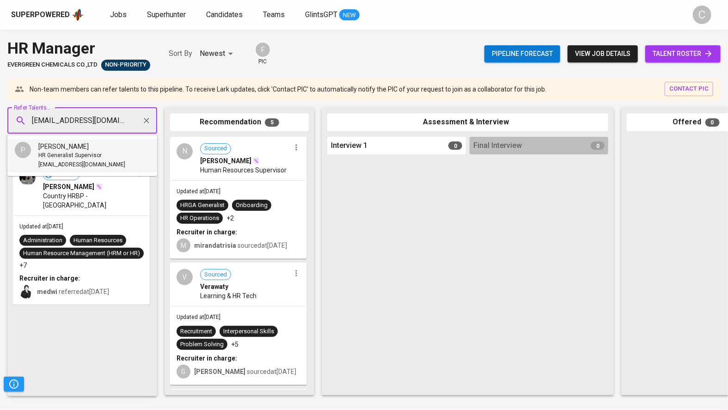
click at [62, 155] on span "HR Generalist Supervisor" at bounding box center [69, 155] width 63 height 9
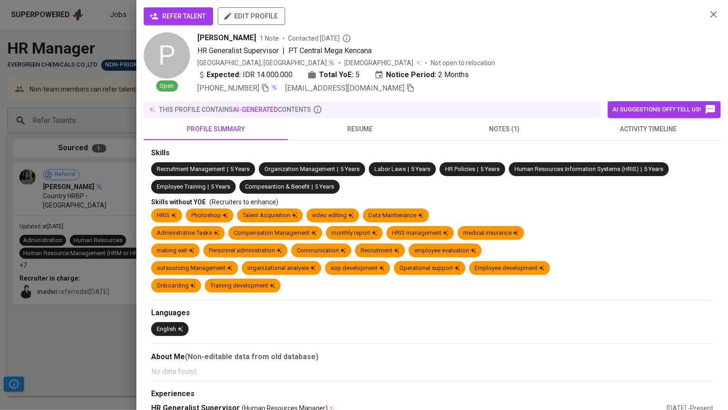
click at [177, 13] on span "refer talent" at bounding box center [178, 17] width 55 height 12
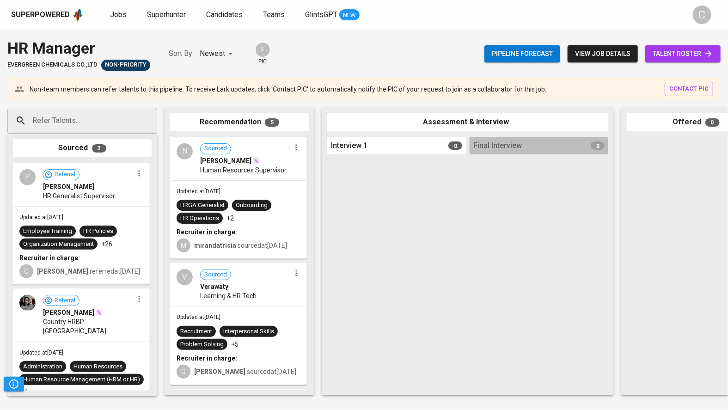
click at [49, 178] on icon at bounding box center [48, 175] width 8 height 8
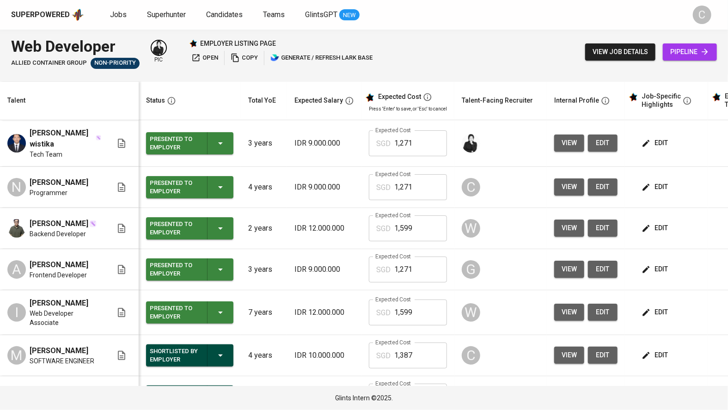
click at [556, 181] on button "view" at bounding box center [569, 186] width 30 height 17
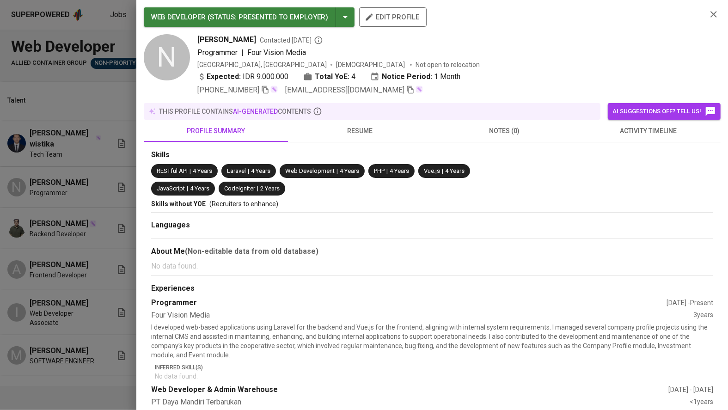
click at [406, 91] on icon "button" at bounding box center [410, 90] width 8 height 8
click at [28, 220] on div at bounding box center [364, 205] width 728 height 410
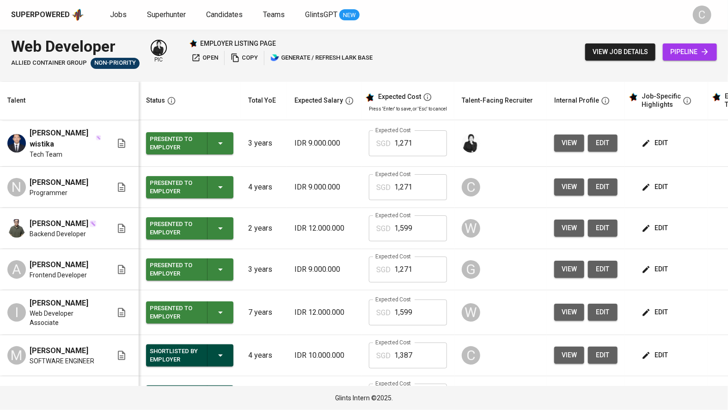
click at [689, 56] on span "pipeline" at bounding box center [689, 52] width 39 height 12
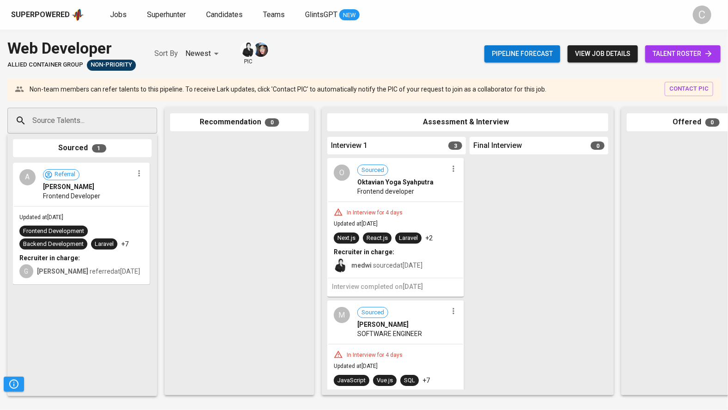
click at [87, 117] on input "Source Talents..." at bounding box center [78, 121] width 97 height 18
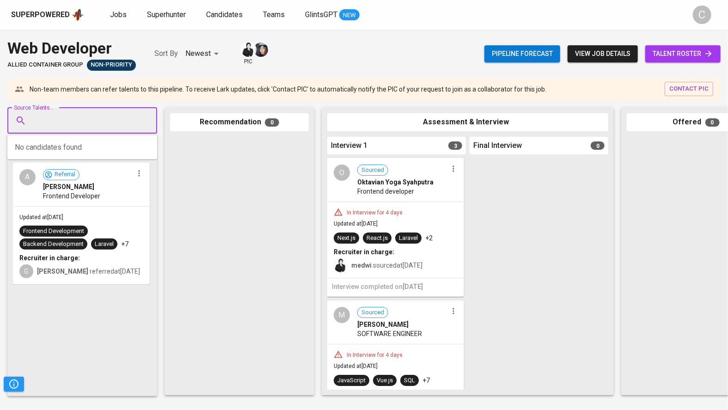
paste input "[EMAIL_ADDRESS][DOMAIN_NAME]"
type input "[EMAIL_ADDRESS][DOMAIN_NAME]"
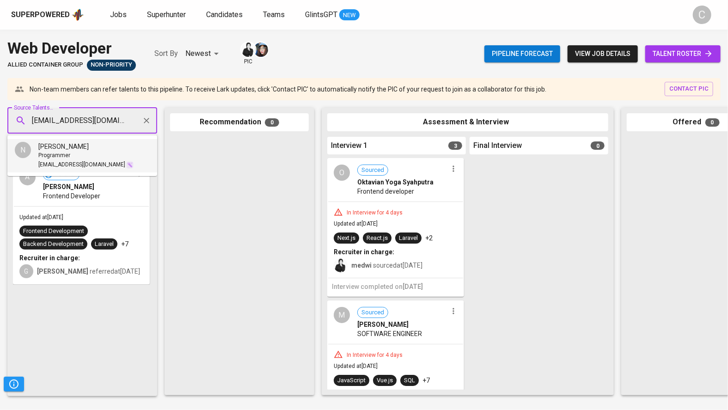
click at [86, 154] on div "Programmer" at bounding box center [85, 155] width 95 height 9
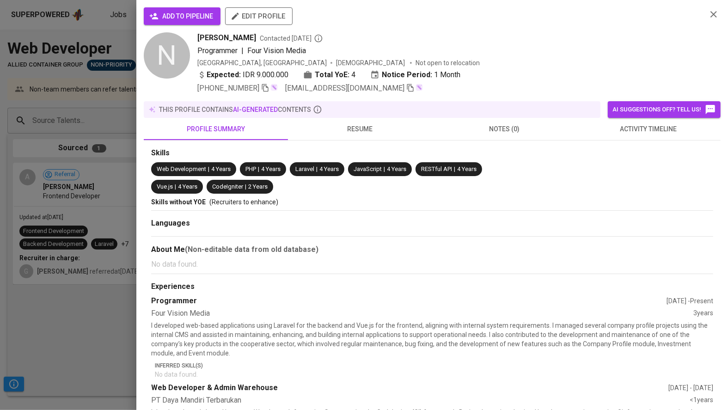
click at [175, 18] on span "add to pipeline" at bounding box center [182, 17] width 62 height 12
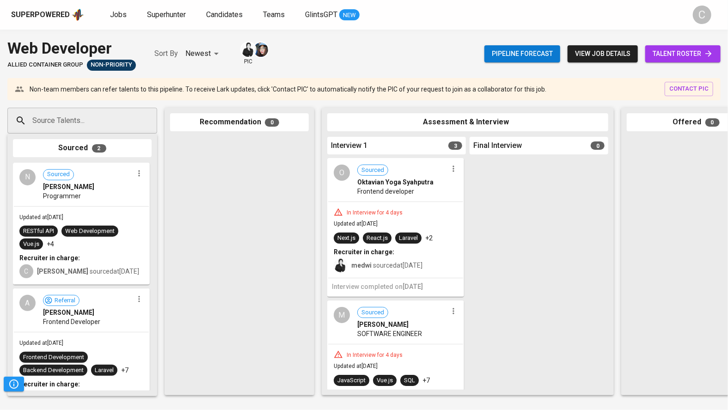
click at [35, 272] on div "C [PERSON_NAME] sourced at [DATE]" at bounding box center [81, 271] width 124 height 16
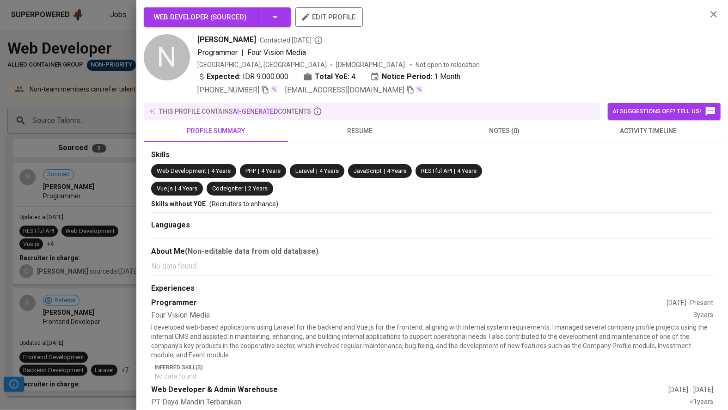
click at [90, 162] on div at bounding box center [364, 205] width 728 height 410
